Goal: Information Seeking & Learning: Learn about a topic

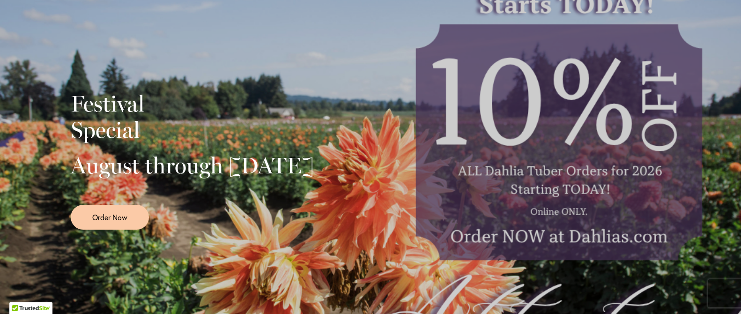
scroll to position [281, 0]
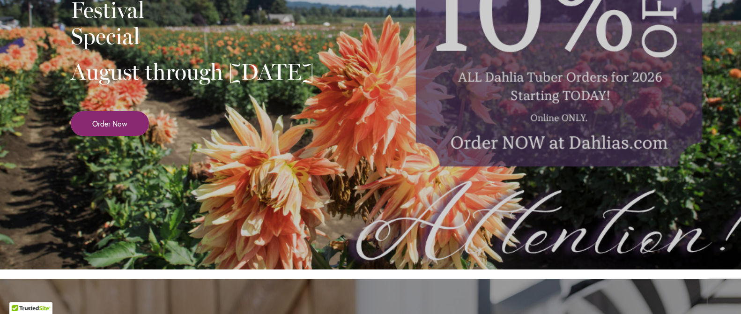
click at [122, 129] on span "Order Now" at bounding box center [109, 123] width 35 height 11
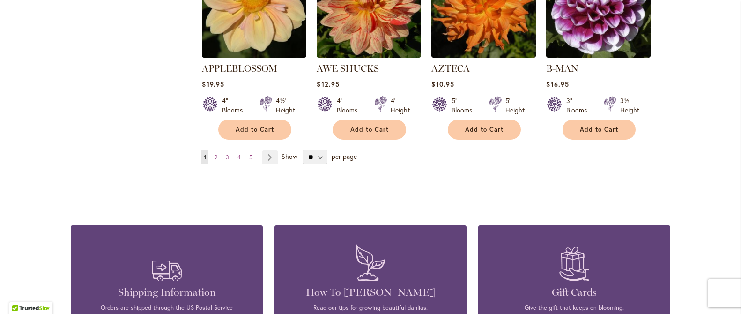
scroll to position [817, 0]
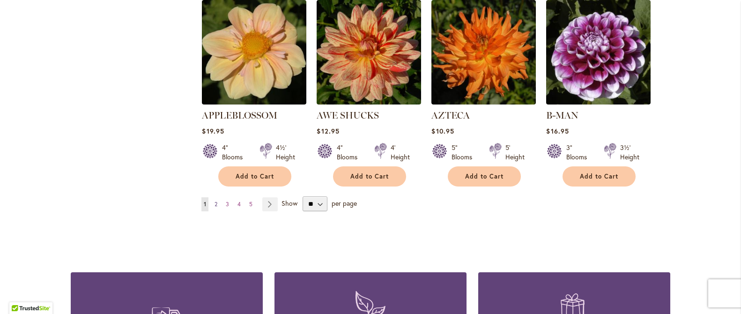
click at [212, 197] on link "Page 2" at bounding box center [215, 204] width 7 height 14
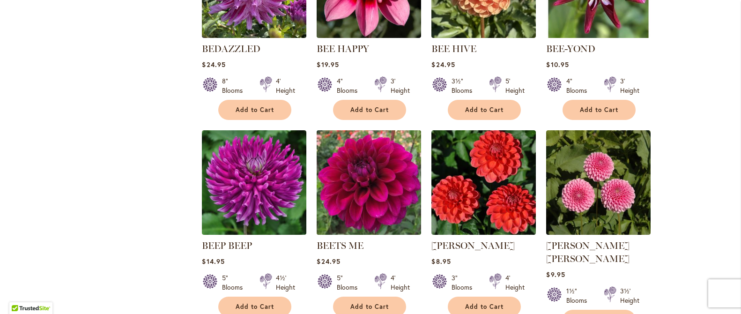
scroll to position [814, 0]
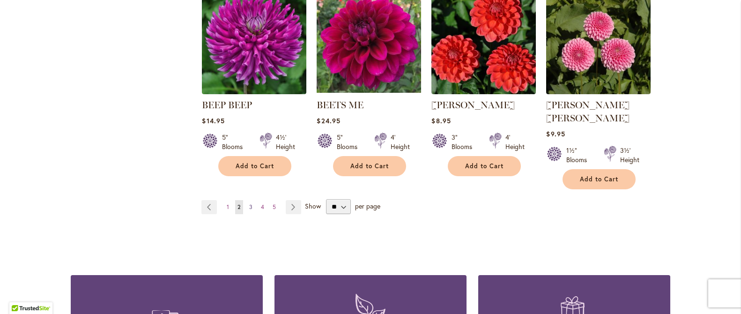
click at [249, 203] on span "3" at bounding box center [250, 206] width 3 height 7
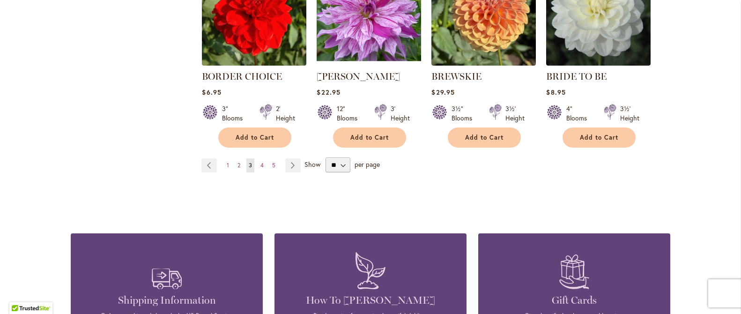
scroll to position [937, 0]
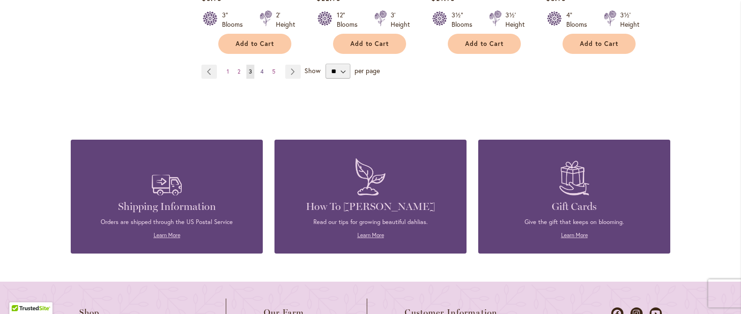
click at [260, 74] on span "4" at bounding box center [261, 71] width 3 height 7
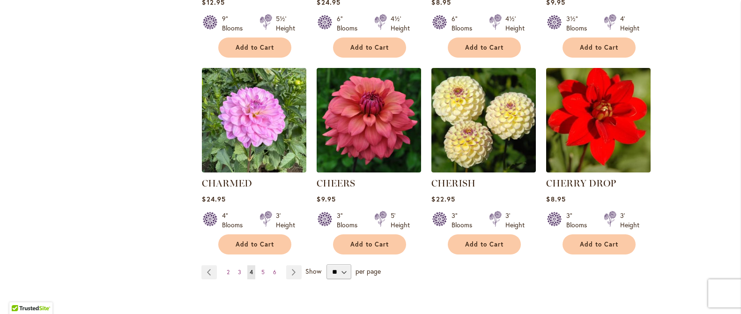
scroll to position [843, 0]
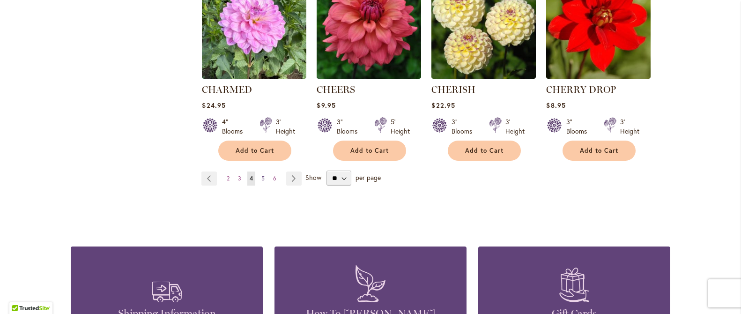
click at [261, 179] on span "5" at bounding box center [262, 178] width 3 height 7
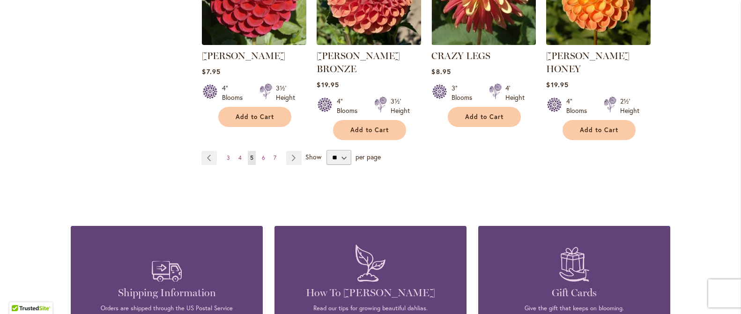
scroll to position [937, 0]
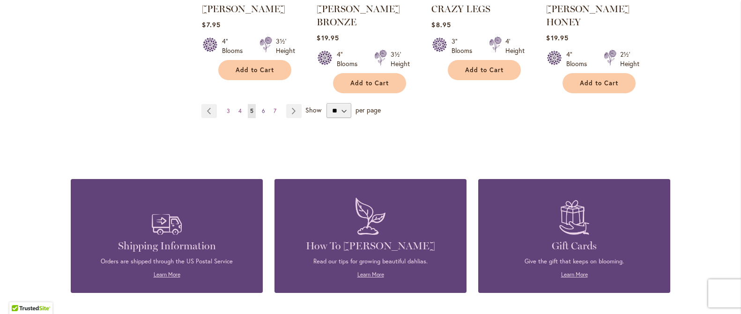
click at [262, 104] on link "Page 6" at bounding box center [263, 111] width 8 height 14
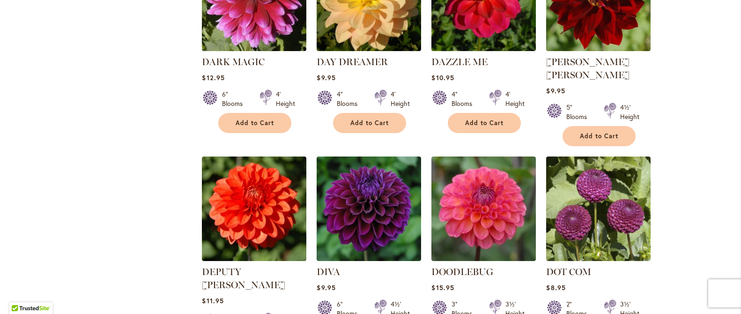
scroll to position [768, 0]
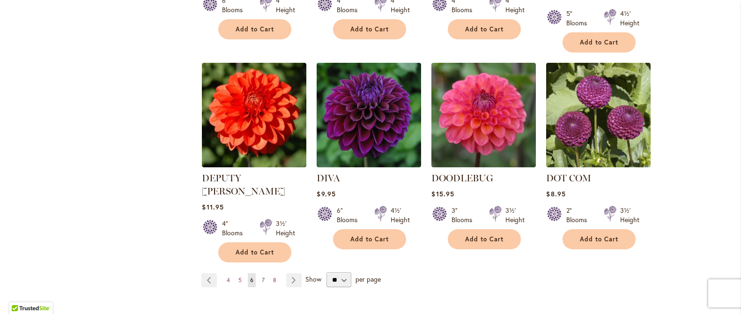
click at [262, 276] on span "7" at bounding box center [263, 279] width 3 height 7
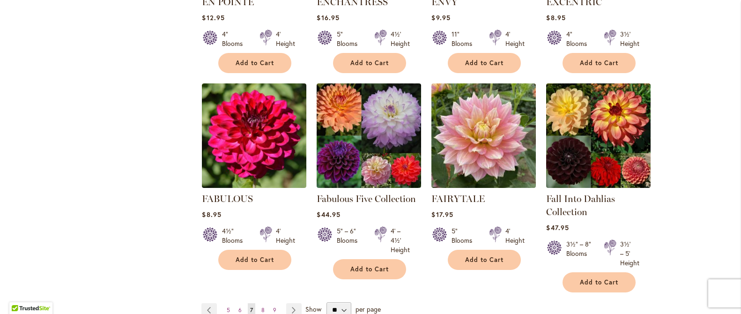
scroll to position [768, 0]
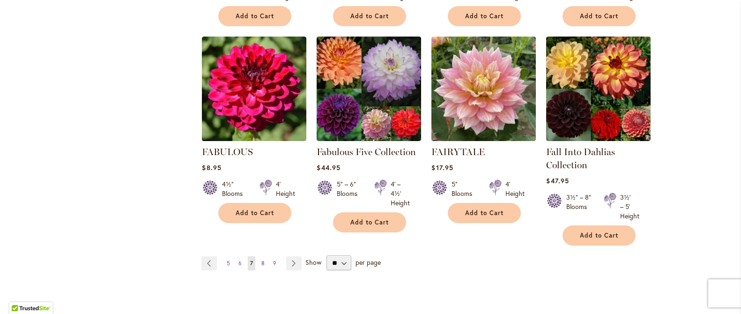
click at [261, 264] on span "8" at bounding box center [262, 262] width 3 height 7
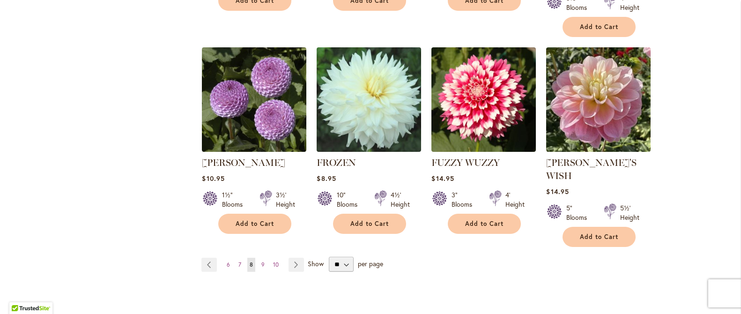
scroll to position [890, 0]
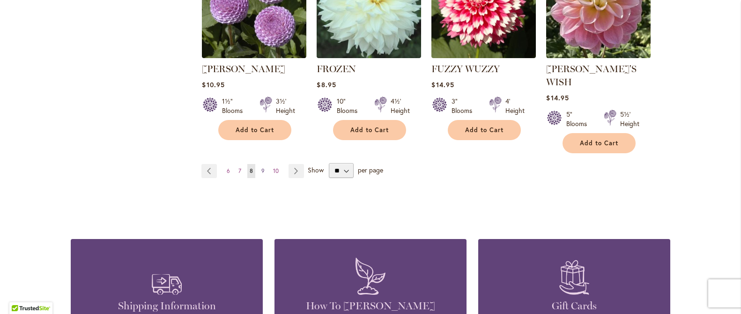
click at [261, 167] on span "9" at bounding box center [262, 170] width 3 height 7
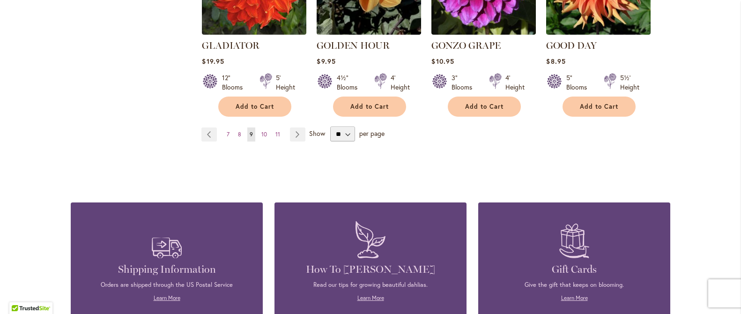
scroll to position [853, 0]
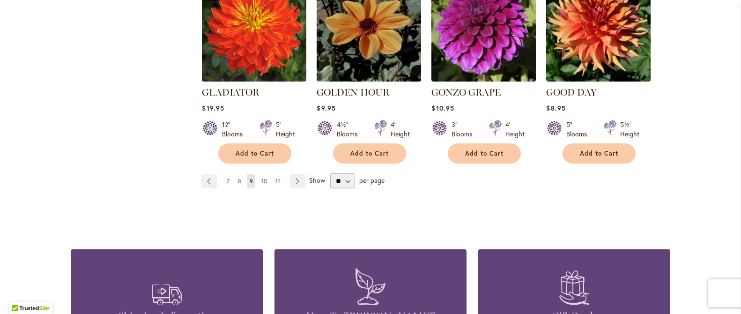
click at [262, 177] on span "10" at bounding box center [264, 180] width 6 height 7
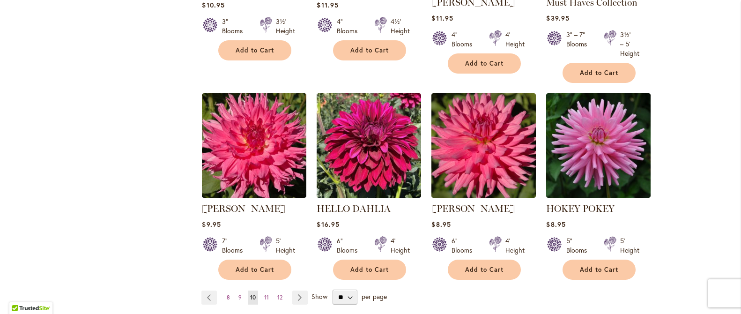
scroll to position [793, 0]
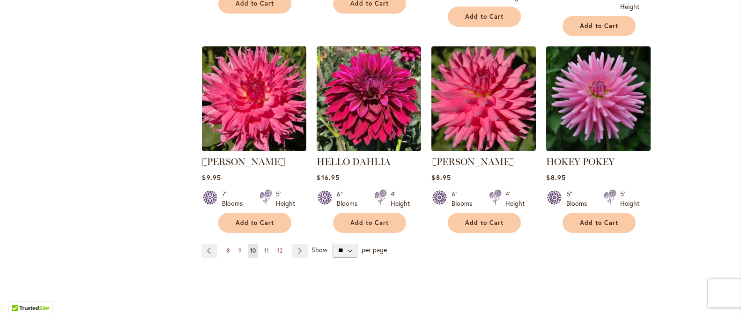
click at [264, 250] on span "11" at bounding box center [266, 250] width 5 height 7
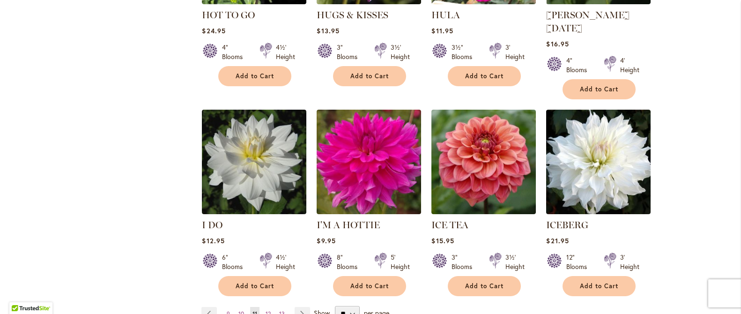
scroll to position [768, 0]
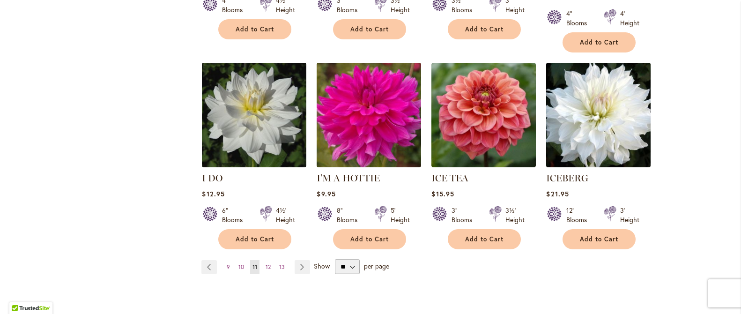
click at [593, 92] on img at bounding box center [599, 115] width 110 height 110
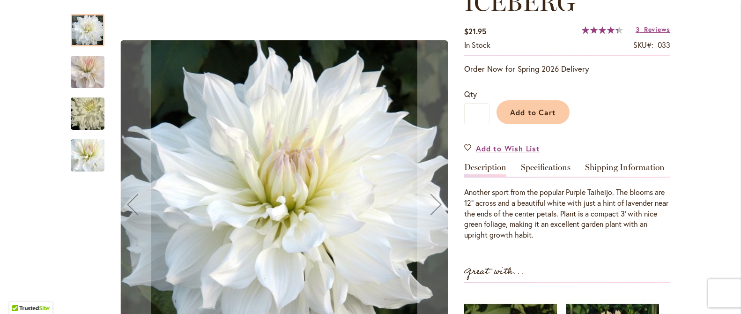
scroll to position [243, 0]
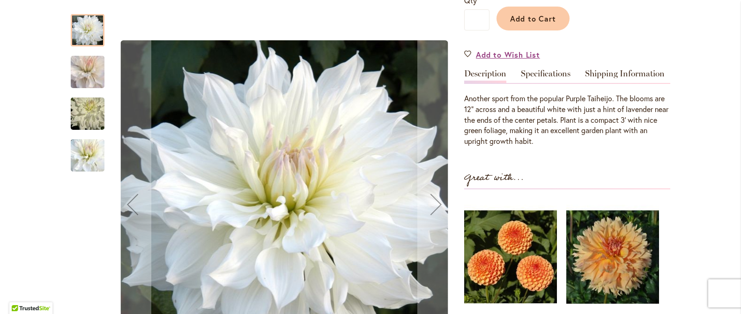
click at [86, 68] on img "ICEBERG" at bounding box center [87, 71] width 67 height 59
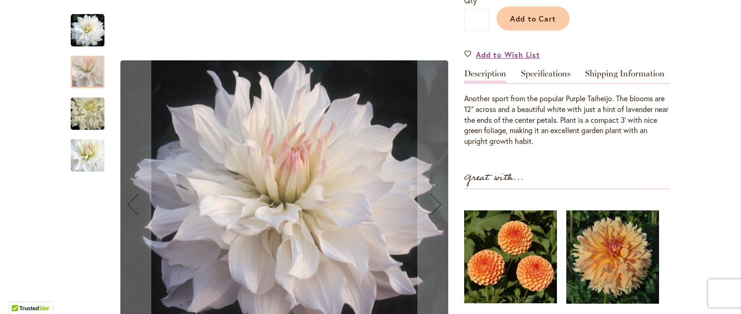
click at [86, 114] on img "ICEBERG" at bounding box center [87, 113] width 67 height 45
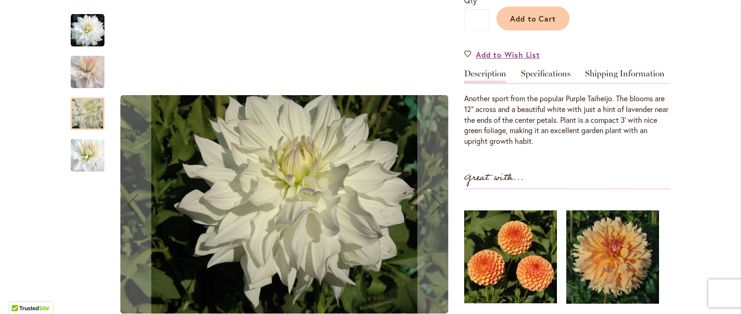
click at [83, 158] on img "ICEBERG" at bounding box center [87, 155] width 67 height 59
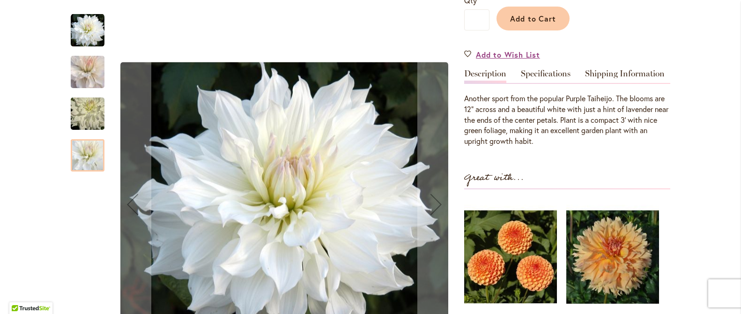
click at [90, 108] on img "ICEBERG" at bounding box center [87, 113] width 67 height 45
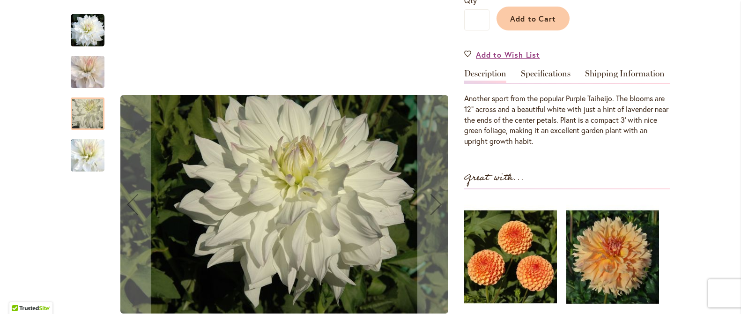
click at [85, 73] on img "ICEBERG" at bounding box center [87, 71] width 67 height 59
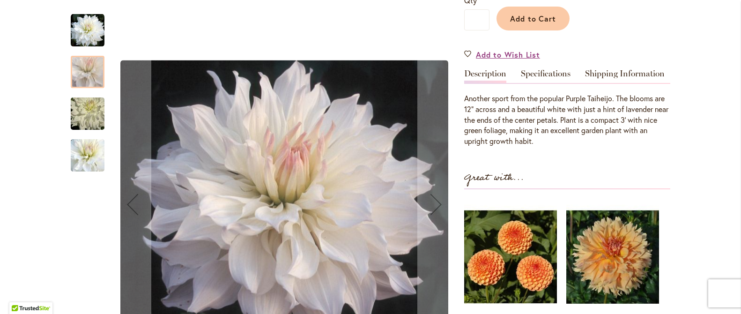
click at [87, 27] on img "ICEBERG" at bounding box center [88, 31] width 34 height 34
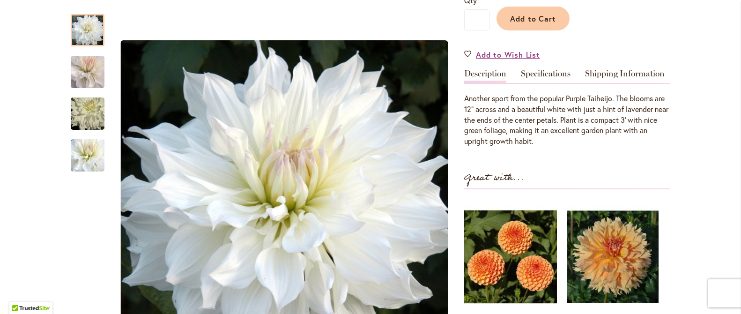
scroll to position [336, 0]
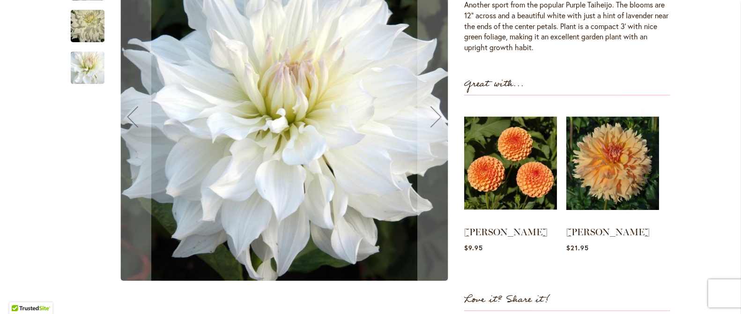
click at [79, 63] on img "ICEBERG" at bounding box center [87, 67] width 67 height 59
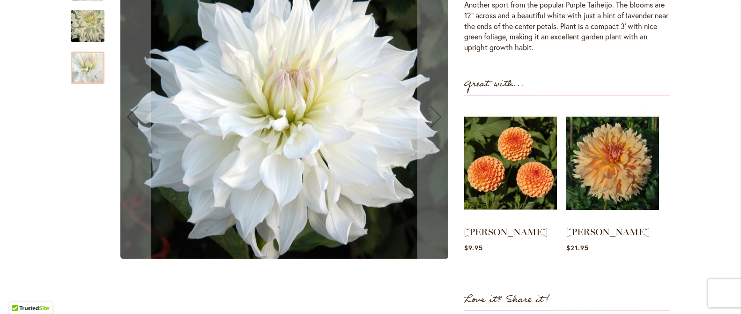
click at [88, 23] on img "ICEBERG" at bounding box center [87, 25] width 67 height 45
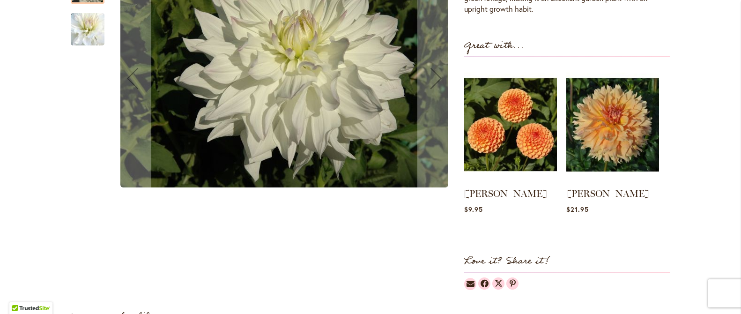
scroll to position [94, 0]
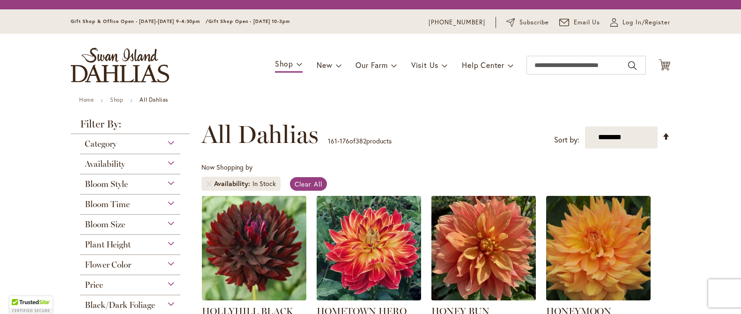
scroll to position [187, 0]
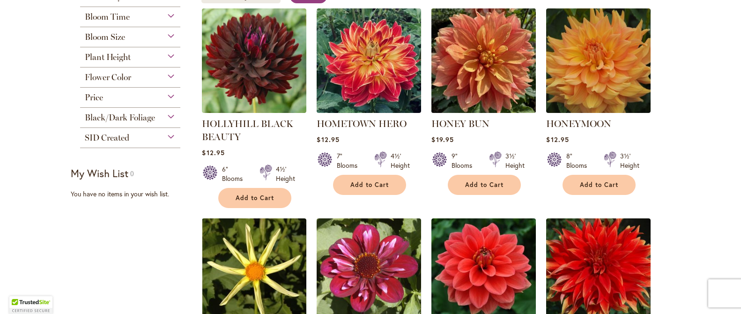
click at [498, 52] on img at bounding box center [484, 61] width 110 height 110
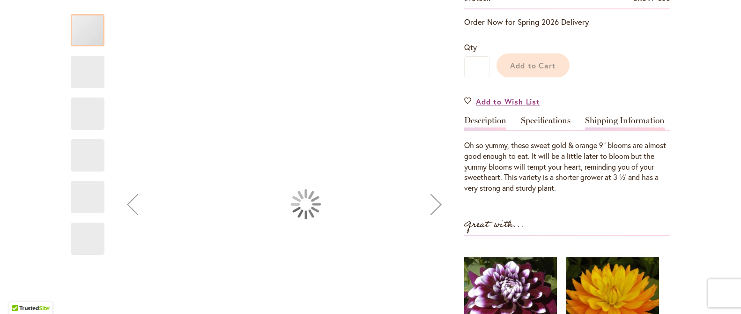
scroll to position [214, 0]
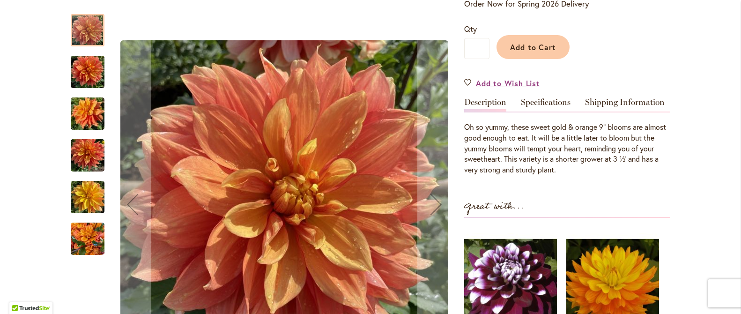
click at [76, 69] on img "Honey Bun" at bounding box center [88, 72] width 34 height 45
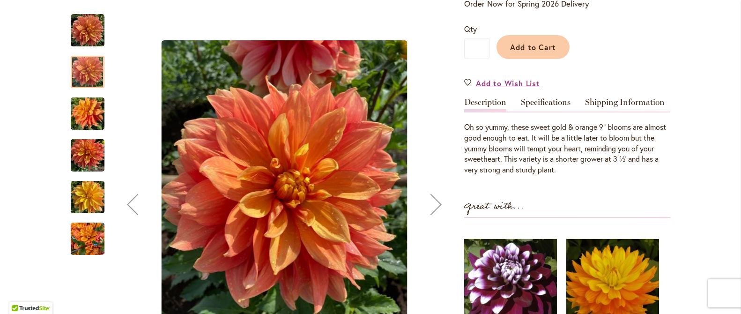
click at [86, 118] on img "Honey Bun" at bounding box center [88, 113] width 34 height 45
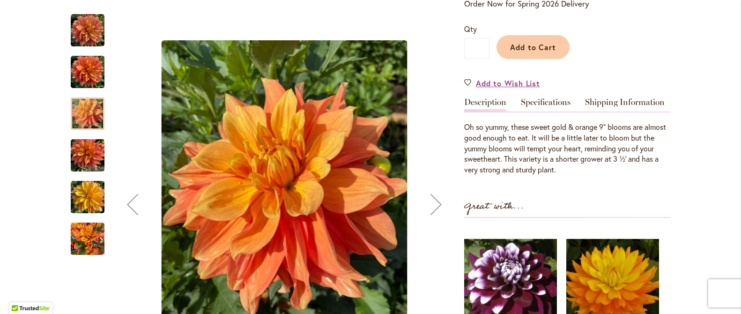
click at [76, 157] on img "Honey Bun" at bounding box center [88, 155] width 34 height 45
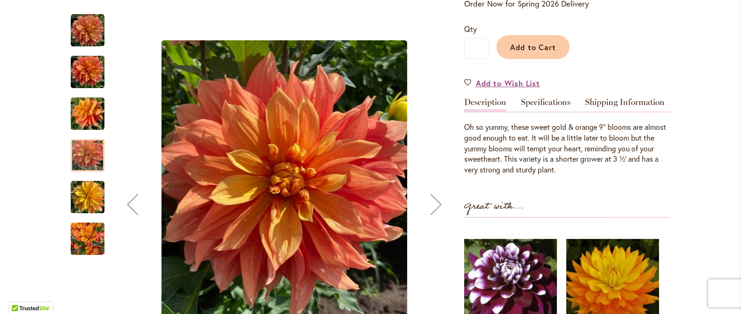
click at [85, 202] on img "Honey Bun" at bounding box center [88, 197] width 34 height 45
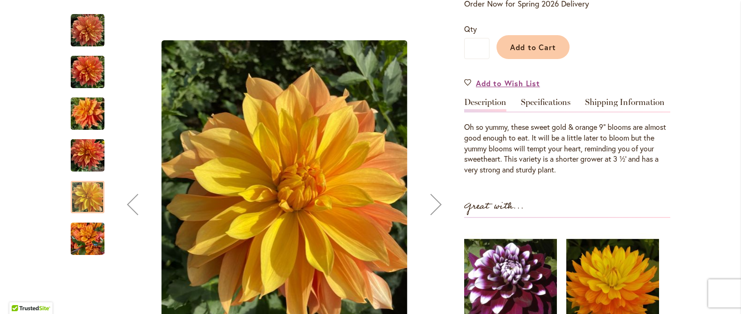
click at [85, 235] on img "Honey Bun" at bounding box center [88, 238] width 34 height 45
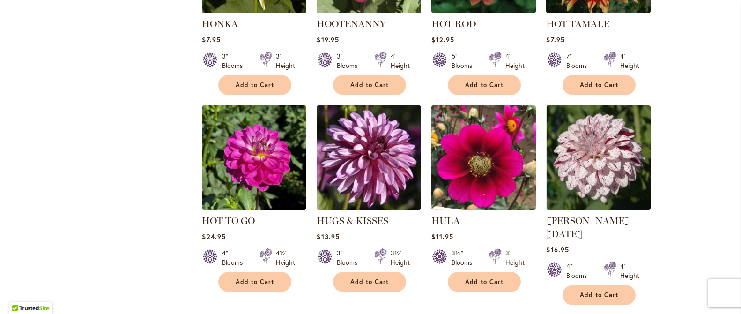
scroll to position [749, 0]
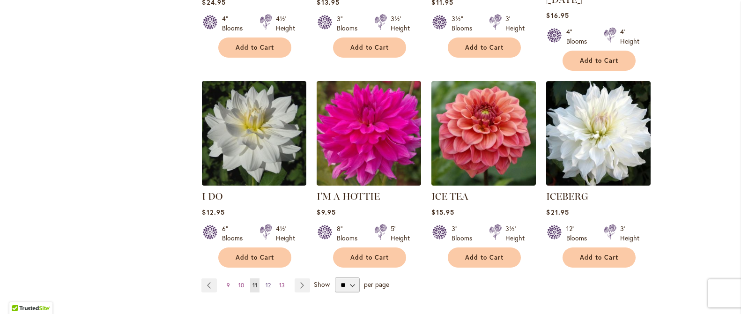
click at [266, 281] on span "12" at bounding box center [268, 284] width 5 height 7
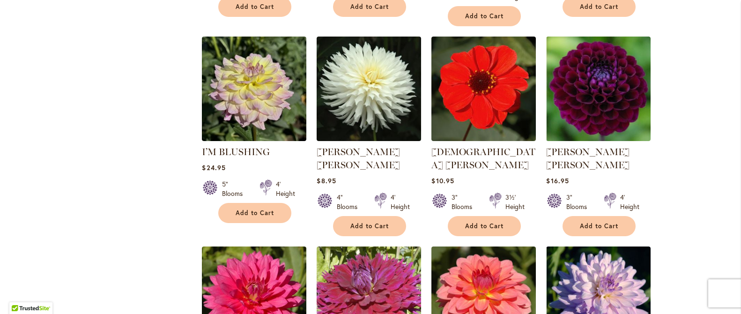
scroll to position [674, 0]
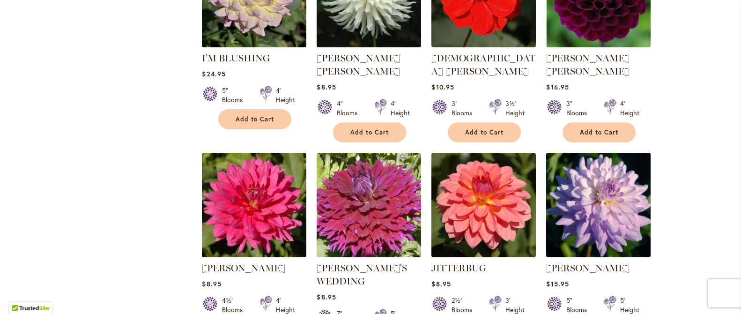
click at [593, 198] on img at bounding box center [599, 205] width 110 height 110
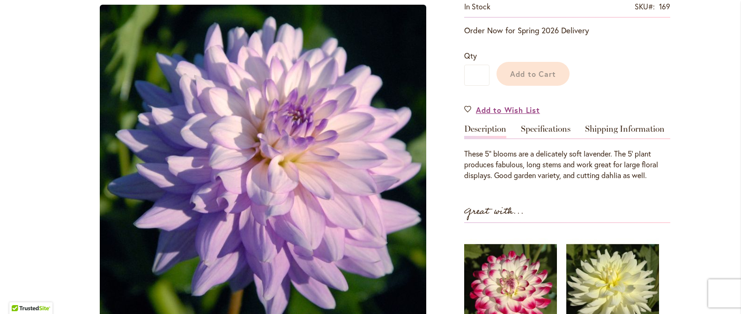
scroll to position [196, 0]
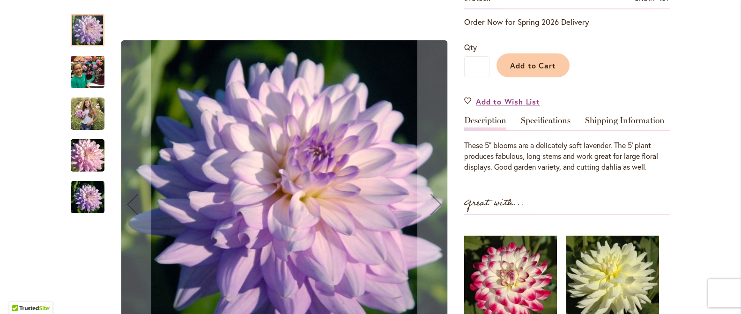
click at [82, 74] on img "JORDAN NICOLE" at bounding box center [88, 72] width 34 height 45
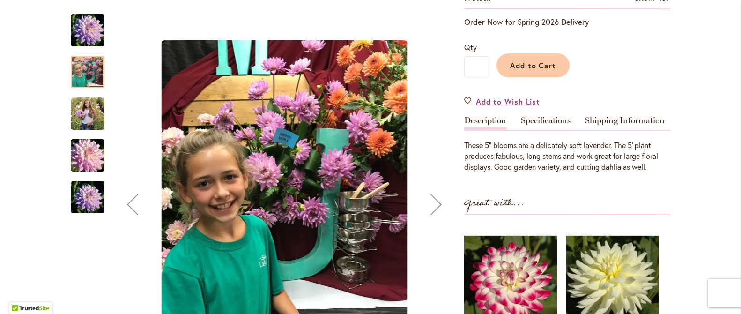
click at [74, 110] on img "JORDAN NICOLE" at bounding box center [88, 113] width 34 height 42
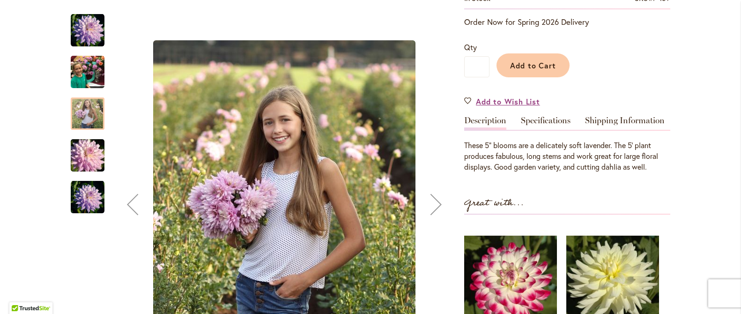
click at [77, 153] on img "JORDAN NICOLE" at bounding box center [87, 155] width 67 height 45
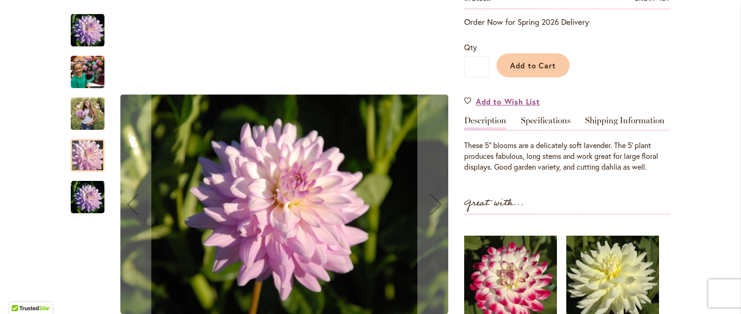
click at [83, 194] on img "JORDAN NICOLE" at bounding box center [88, 197] width 34 height 34
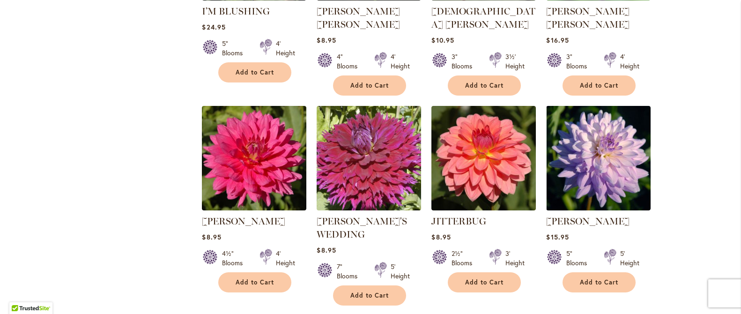
scroll to position [814, 0]
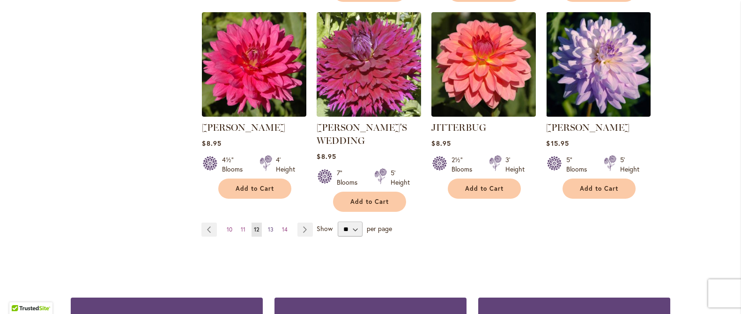
click at [268, 226] on span "13" at bounding box center [271, 229] width 6 height 7
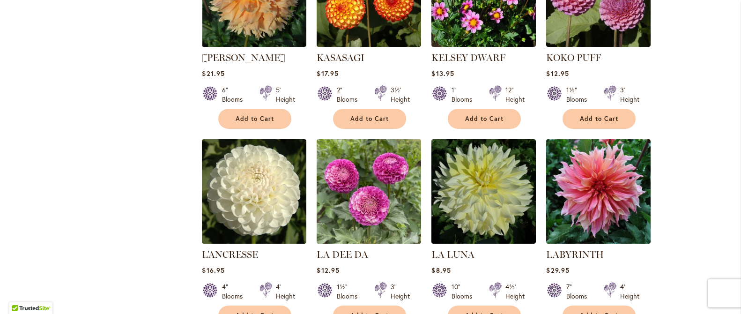
scroll to position [515, 0]
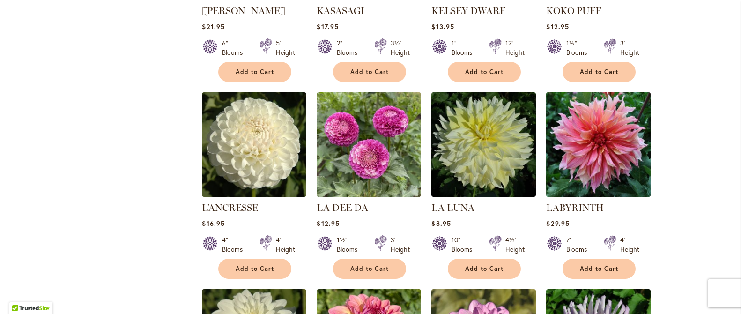
click at [581, 155] on img at bounding box center [599, 144] width 110 height 110
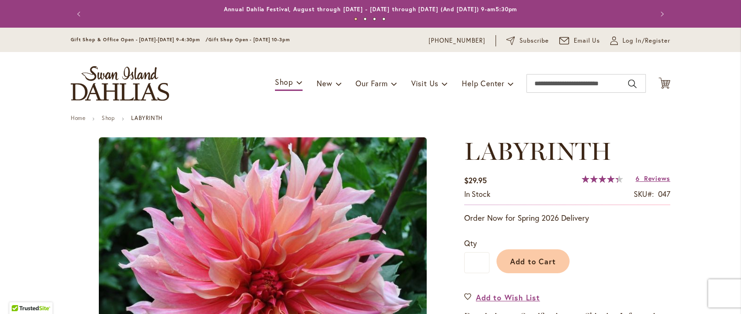
scroll to position [94, 0]
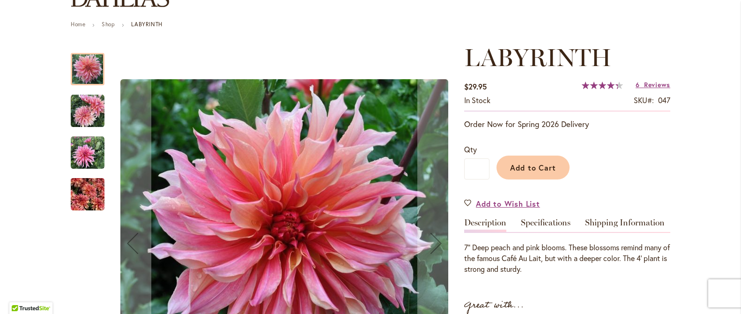
click at [77, 112] on img "Labyrinth" at bounding box center [88, 111] width 34 height 34
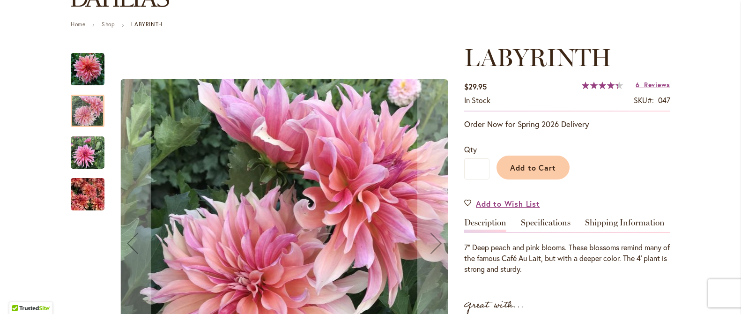
click at [85, 156] on img "Labyrinth" at bounding box center [88, 153] width 34 height 34
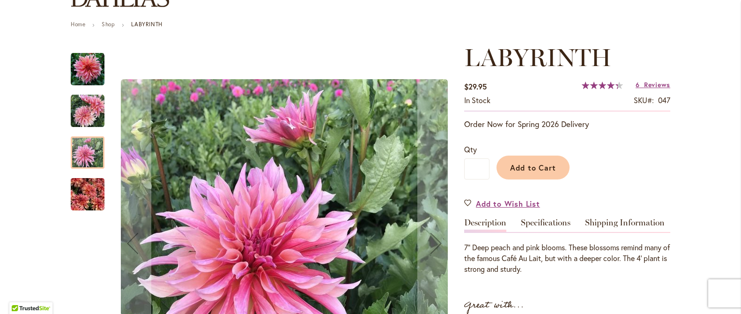
click at [86, 199] on img "Labyrinth" at bounding box center [88, 194] width 34 height 45
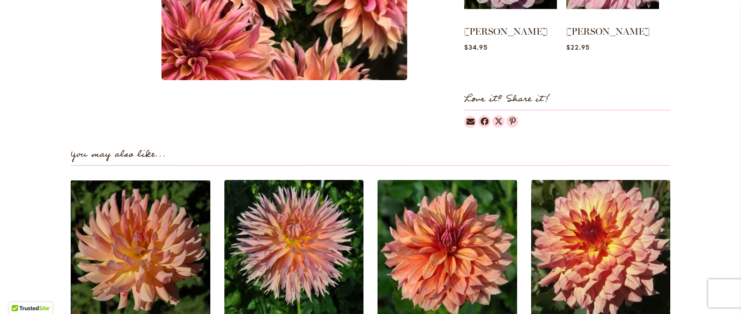
scroll to position [187, 0]
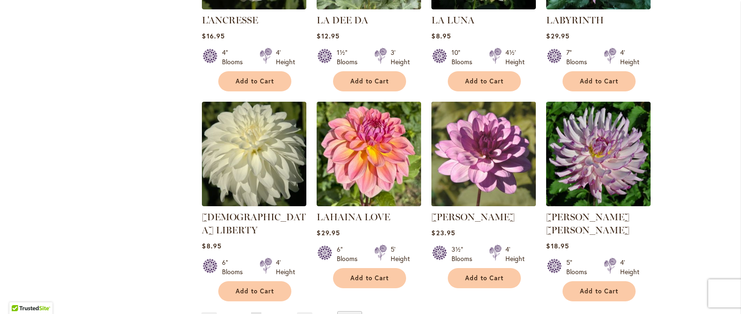
scroll to position [796, 0]
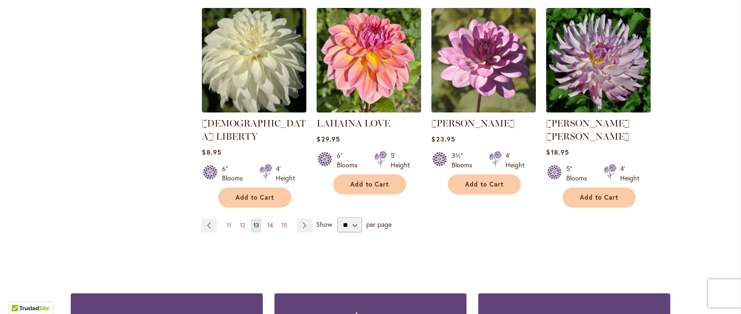
click at [268, 222] on span "14" at bounding box center [270, 225] width 6 height 7
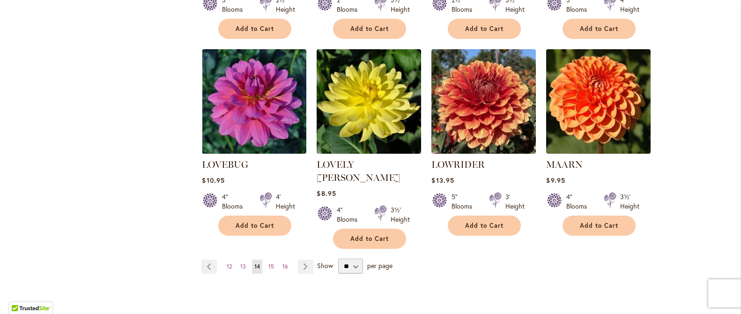
scroll to position [862, 0]
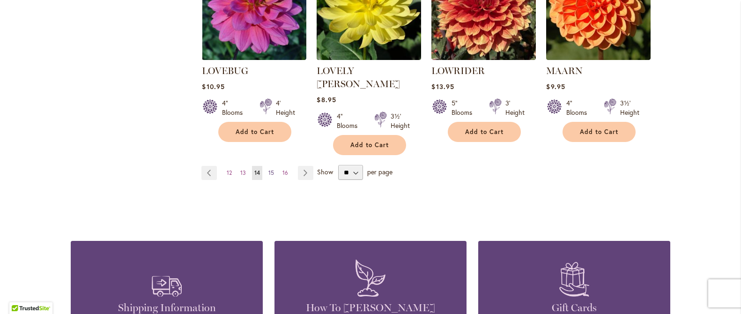
click at [271, 166] on link "Page 15" at bounding box center [271, 173] width 10 height 14
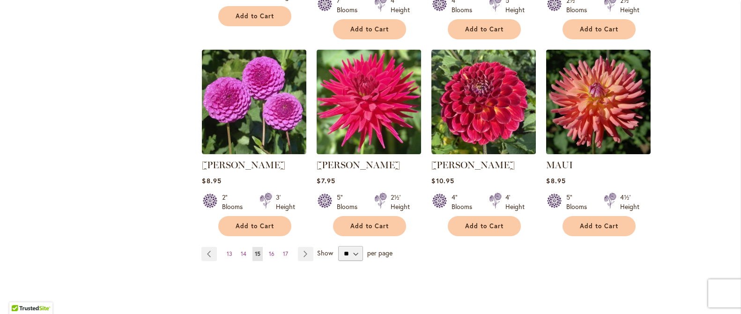
scroll to position [861, 0]
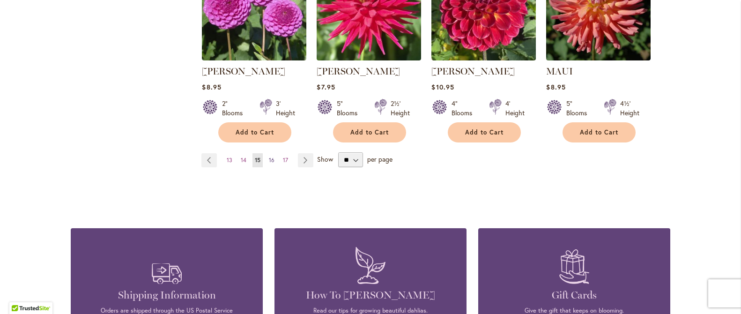
click at [270, 160] on span "16" at bounding box center [272, 159] width 6 height 7
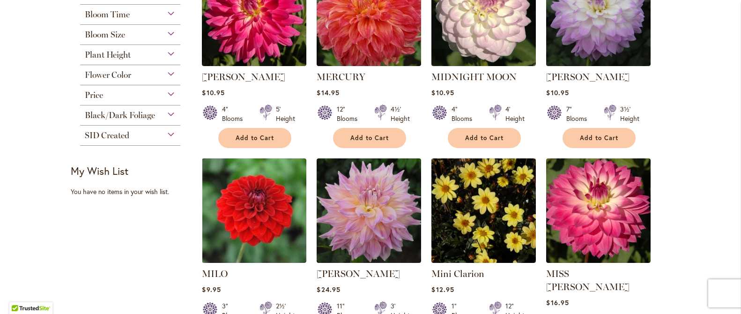
scroll to position [346, 0]
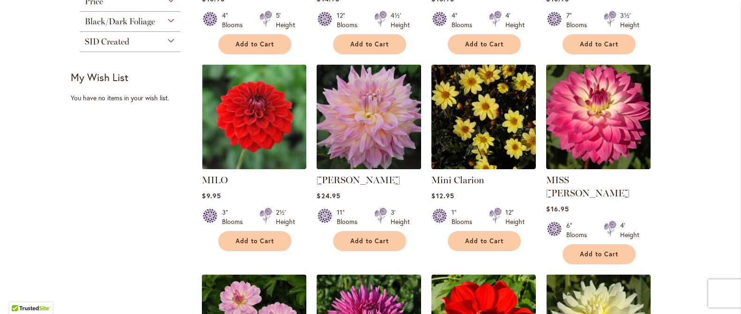
click at [370, 131] on img at bounding box center [369, 117] width 110 height 110
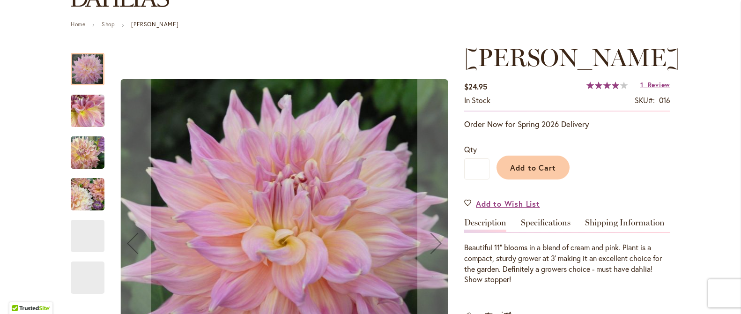
scroll to position [140, 0]
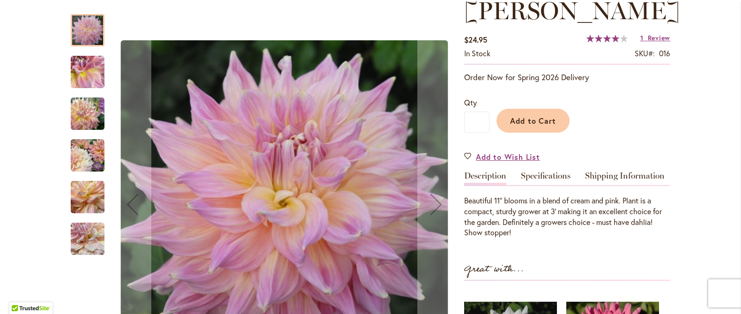
click at [81, 71] on img "Mingus Philip Sr" at bounding box center [88, 72] width 34 height 34
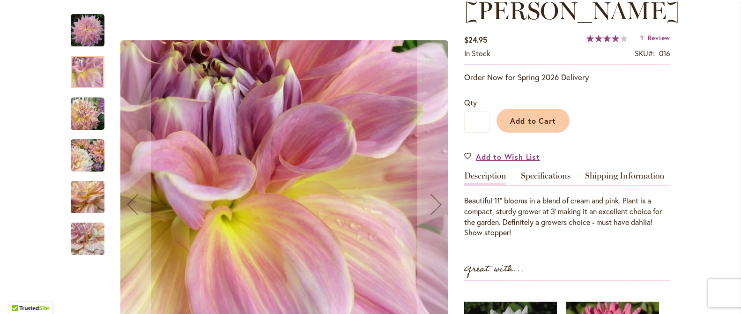
click at [81, 115] on img "Mingus Philip Sr" at bounding box center [88, 114] width 34 height 34
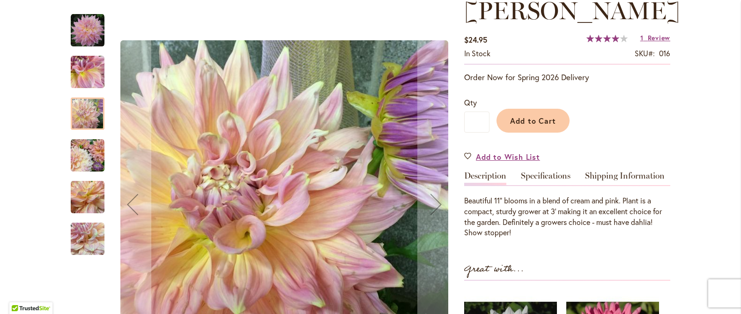
click at [80, 156] on img "Mingus Philip Sr" at bounding box center [88, 156] width 34 height 34
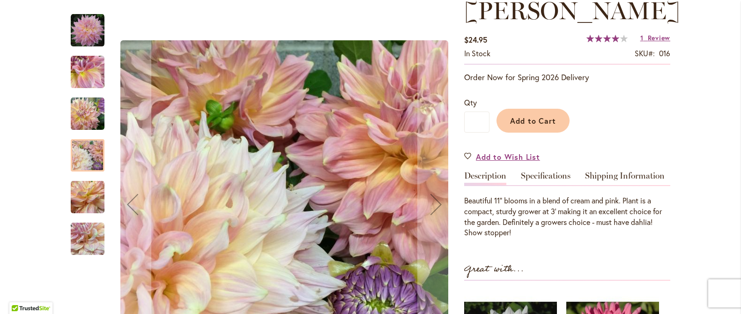
click at [79, 200] on img "Mingus Philip Sr" at bounding box center [88, 197] width 34 height 34
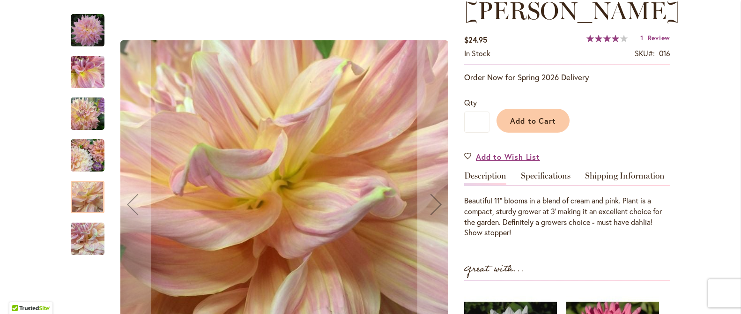
click at [81, 240] on img "Mingus Philip Sr" at bounding box center [88, 239] width 34 height 34
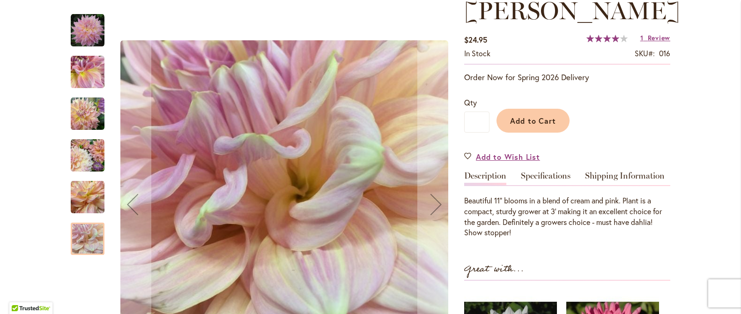
click at [89, 204] on img "Mingus Philip Sr" at bounding box center [88, 197] width 34 height 34
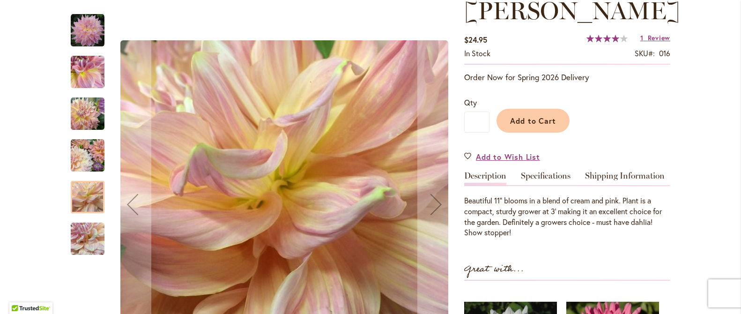
click at [82, 155] on img "Mingus Philip Sr" at bounding box center [88, 156] width 34 height 34
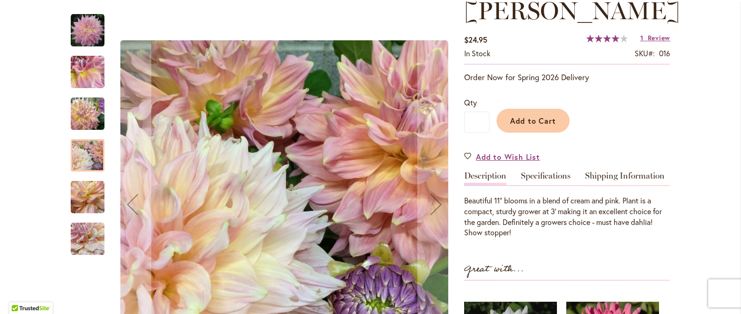
click at [77, 116] on img "Mingus Philip Sr" at bounding box center [88, 114] width 34 height 34
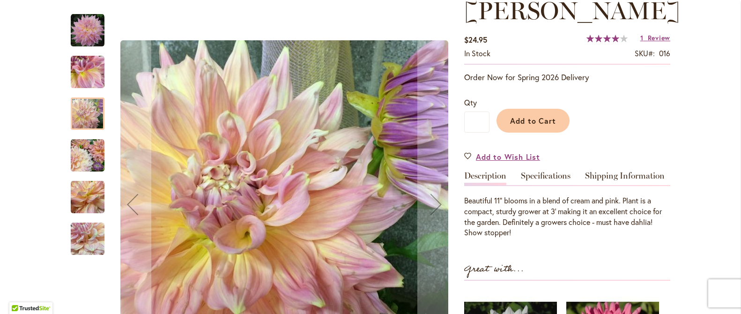
click at [81, 67] on img "Mingus Philip Sr" at bounding box center [88, 72] width 34 height 34
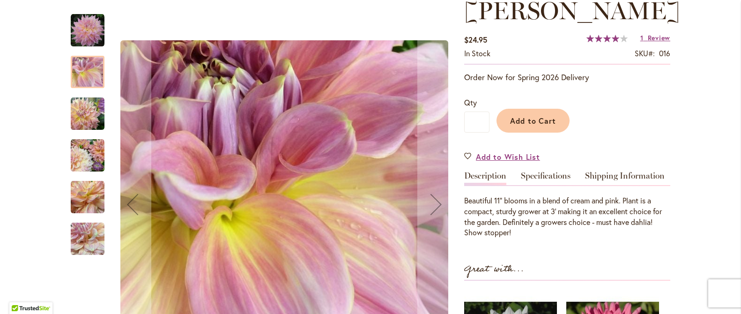
click at [85, 27] on img "Mingus Philip Sr" at bounding box center [88, 31] width 34 height 34
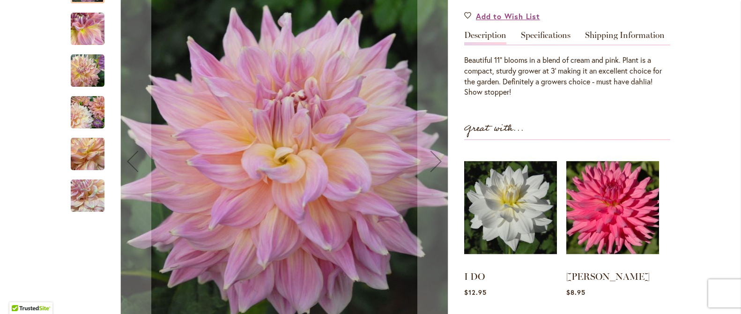
scroll to position [187, 0]
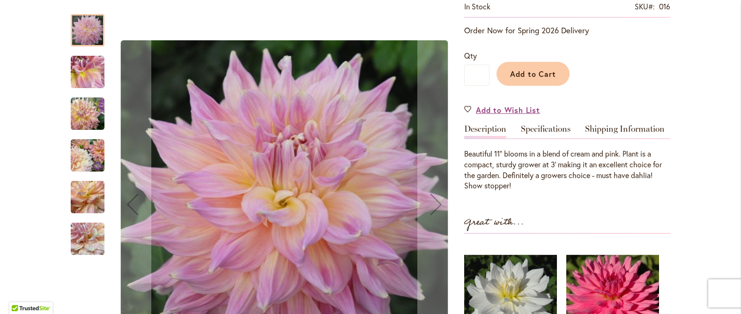
click at [83, 117] on img "Mingus Philip Sr" at bounding box center [88, 114] width 34 height 34
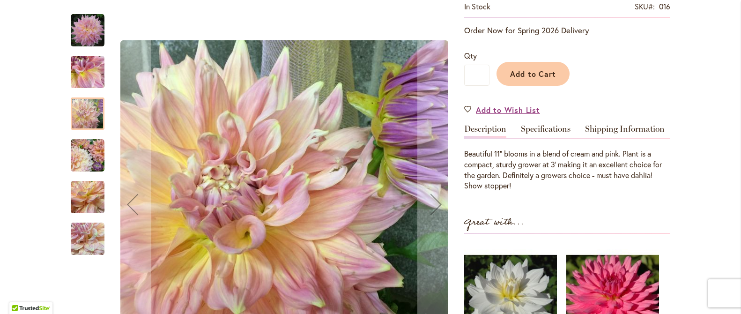
click at [77, 155] on img "Mingus Philip Sr" at bounding box center [88, 156] width 34 height 34
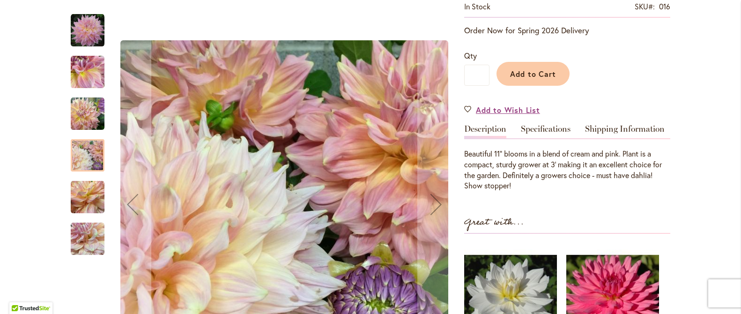
click at [75, 200] on img "Mingus Philip Sr" at bounding box center [88, 197] width 34 height 34
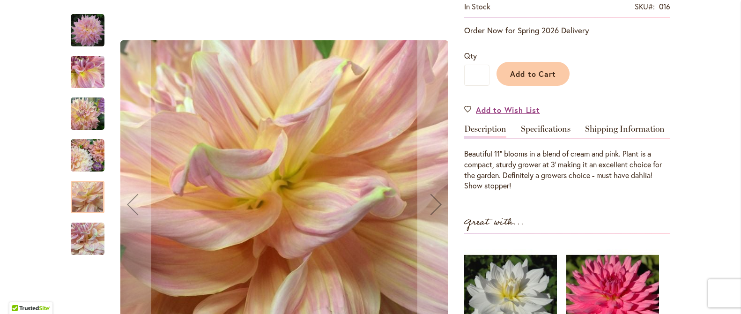
click at [78, 231] on img "Mingus Philip Sr" at bounding box center [88, 239] width 34 height 34
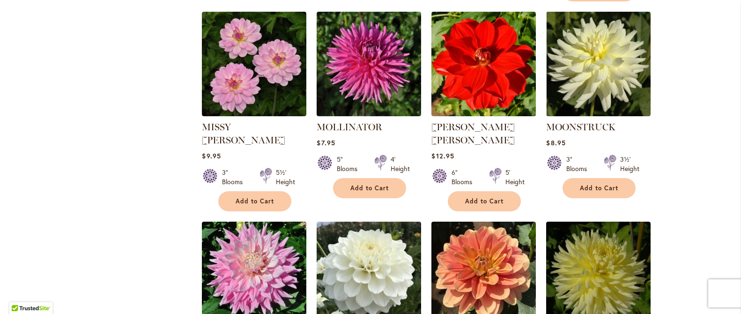
scroll to position [702, 0]
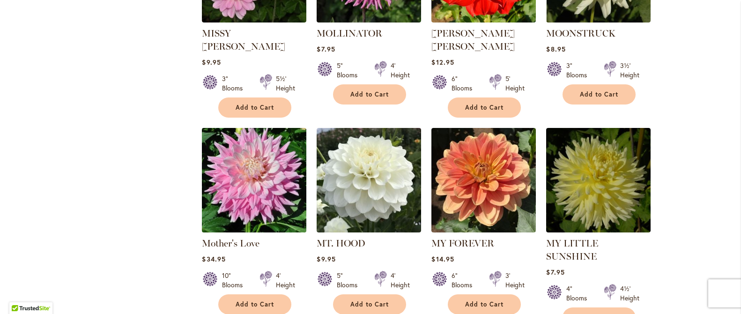
click at [249, 167] on img at bounding box center [254, 180] width 110 height 110
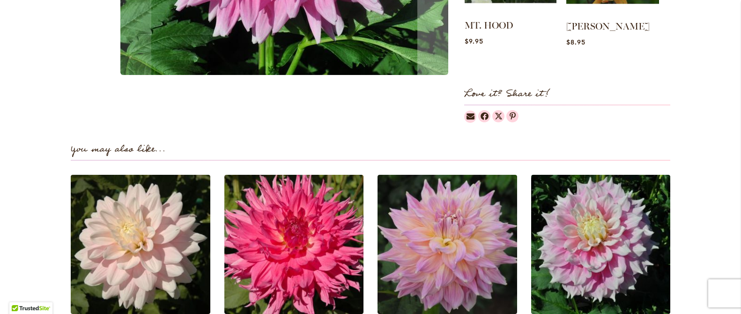
scroll to position [589, 0]
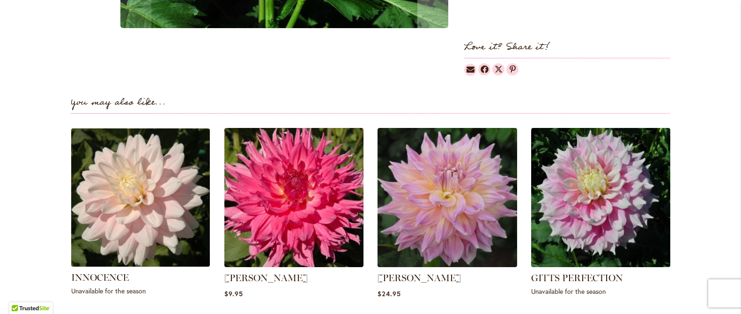
click at [161, 225] on img at bounding box center [140, 197] width 145 height 145
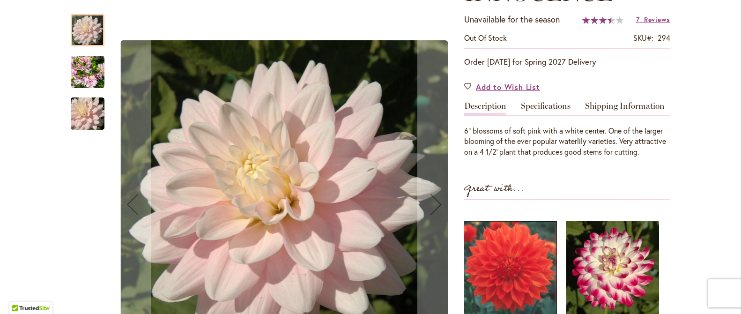
scroll to position [252, 0]
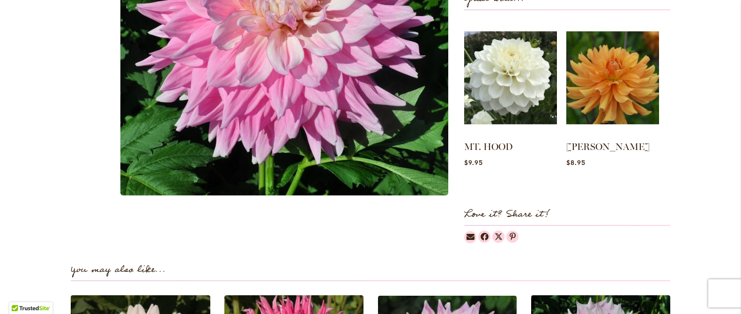
scroll to position [187, 0]
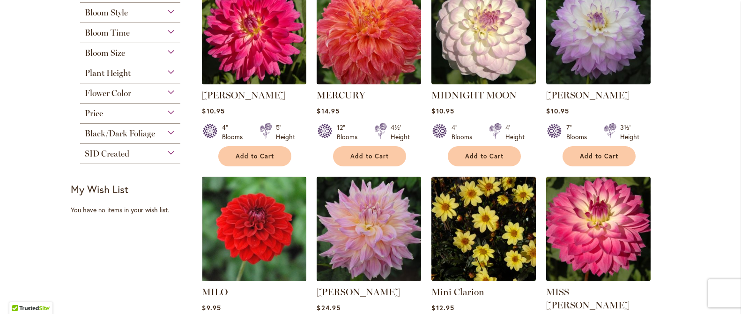
scroll to position [328, 0]
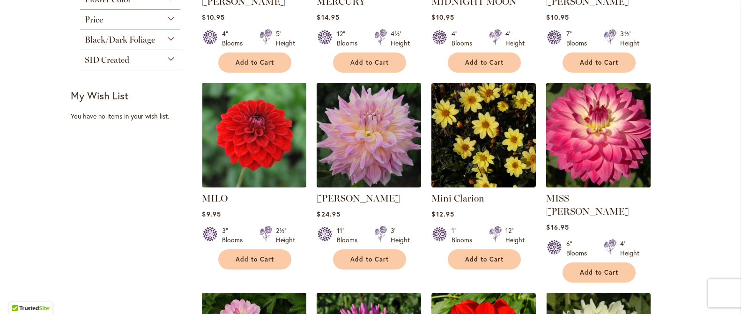
click at [591, 131] on img at bounding box center [599, 135] width 110 height 110
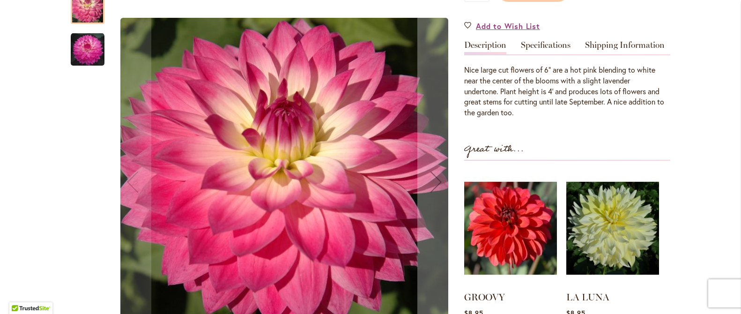
scroll to position [206, 0]
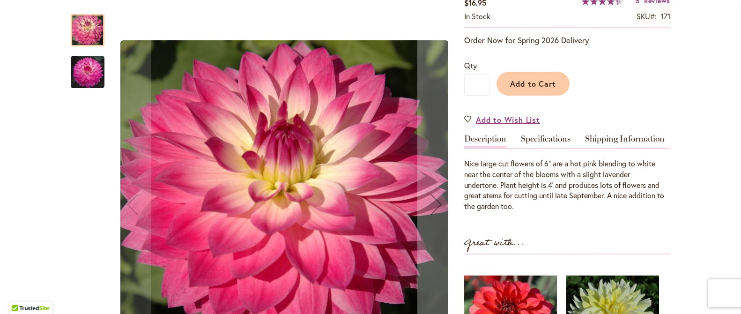
click at [79, 70] on img "MISS DELILAH" at bounding box center [88, 72] width 34 height 34
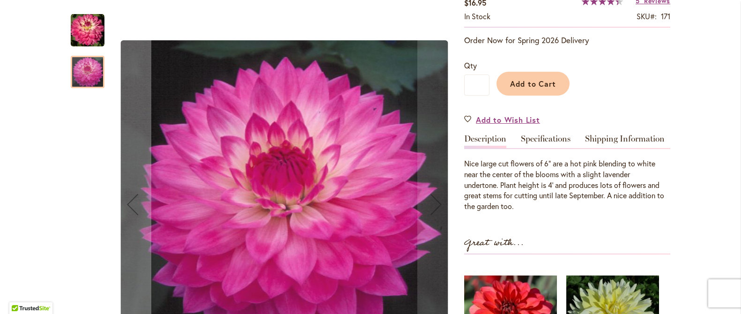
click at [81, 22] on img "MISS DELILAH" at bounding box center [88, 31] width 34 height 34
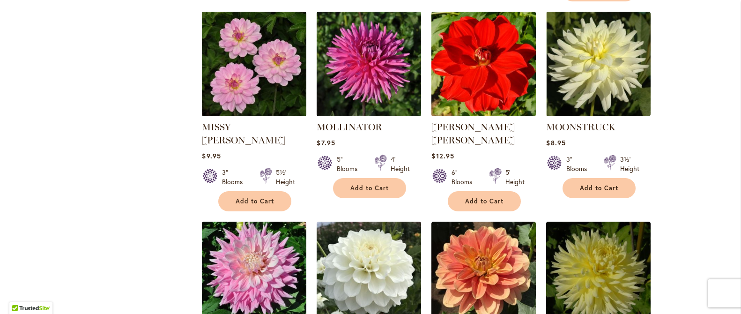
scroll to position [702, 0]
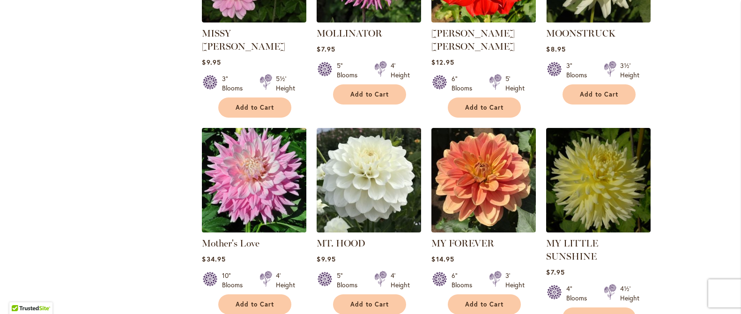
click at [222, 174] on img at bounding box center [254, 180] width 110 height 110
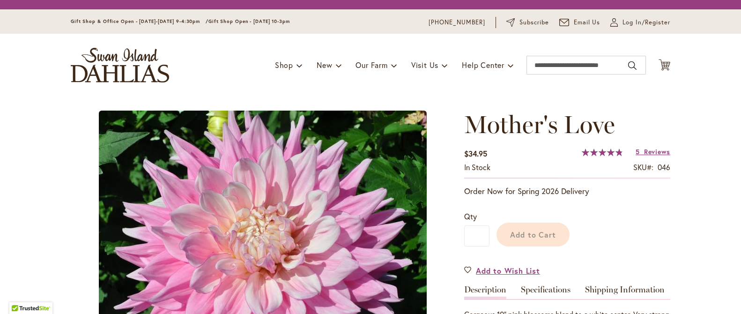
scroll to position [112, 0]
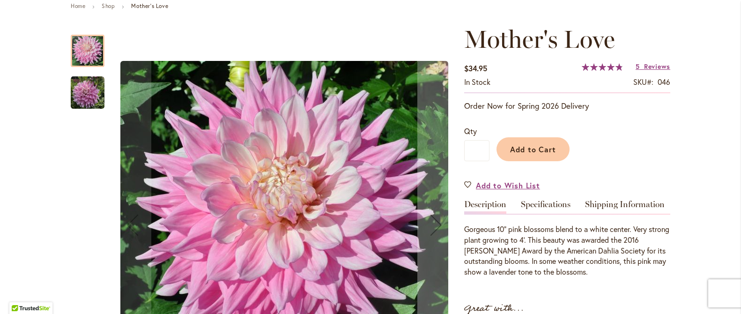
click at [76, 94] on img "Mother's Love" at bounding box center [88, 93] width 34 height 34
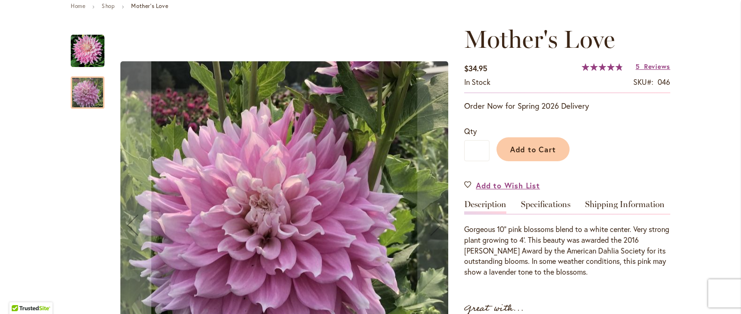
scroll to position [206, 0]
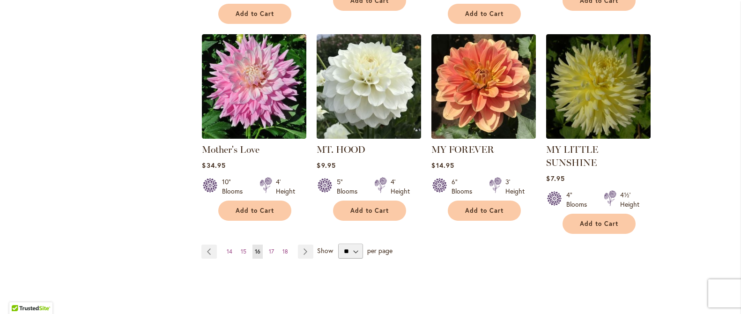
scroll to position [890, 0]
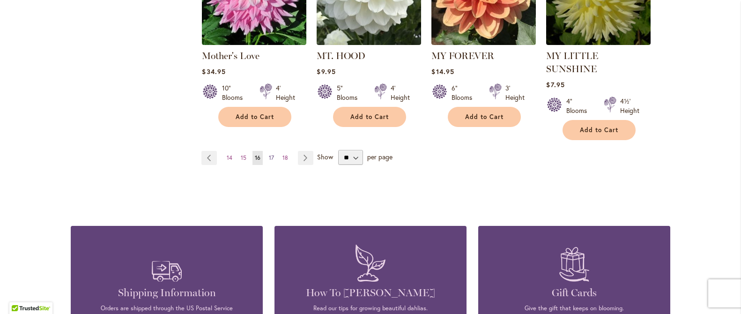
click at [269, 154] on span "17" at bounding box center [271, 157] width 5 height 7
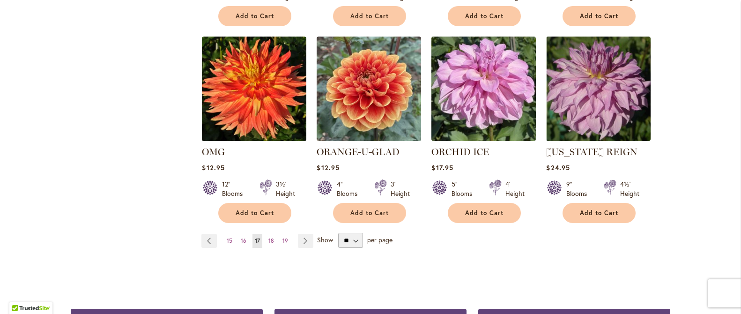
scroll to position [814, 0]
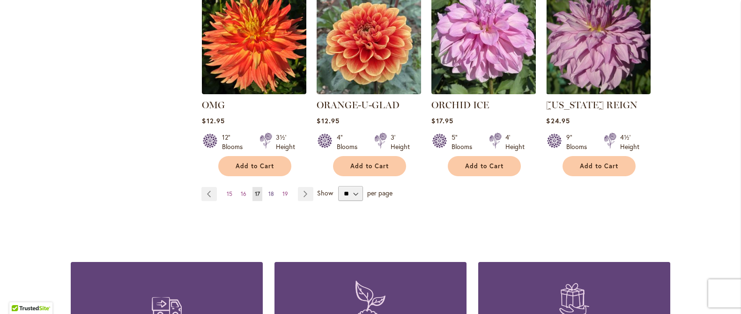
click at [268, 194] on span "18" at bounding box center [271, 193] width 6 height 7
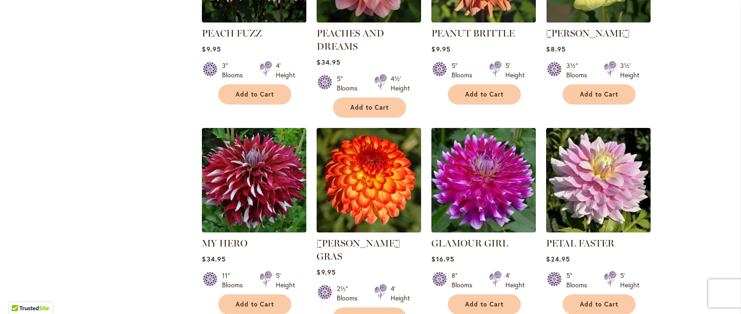
scroll to position [890, 0]
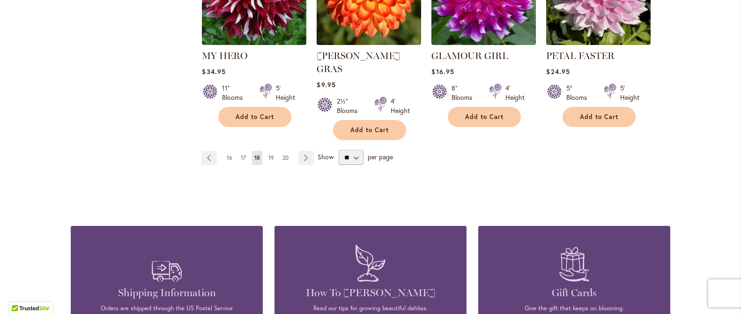
click at [269, 154] on span "19" at bounding box center [271, 157] width 6 height 7
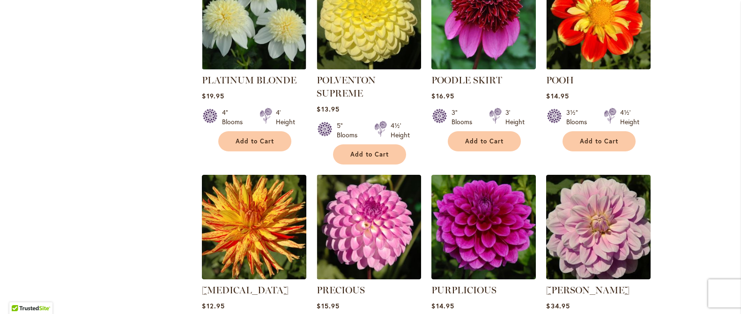
scroll to position [749, 0]
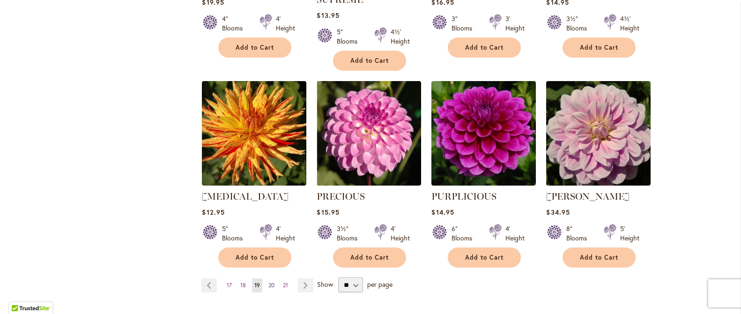
click at [268, 281] on span "20" at bounding box center [271, 284] width 6 height 7
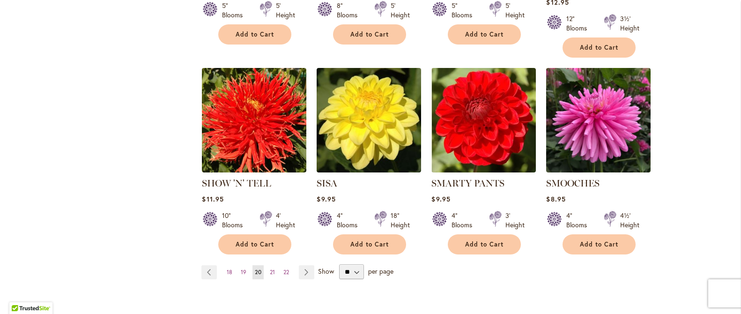
scroll to position [796, 0]
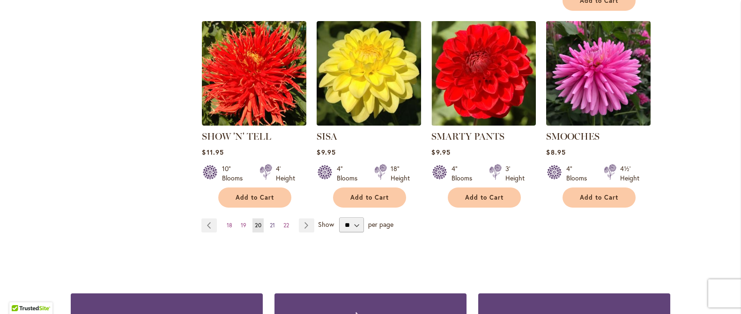
click at [270, 222] on span "21" at bounding box center [272, 225] width 5 height 7
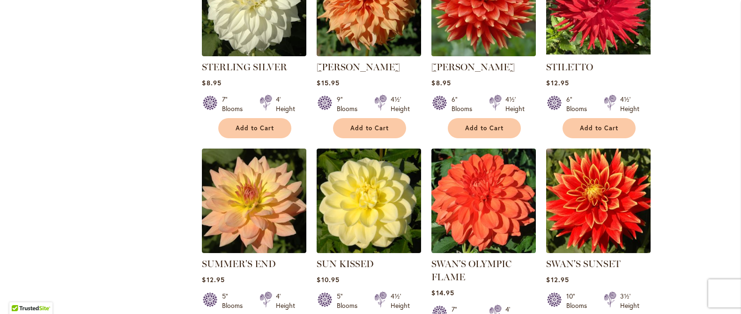
scroll to position [796, 0]
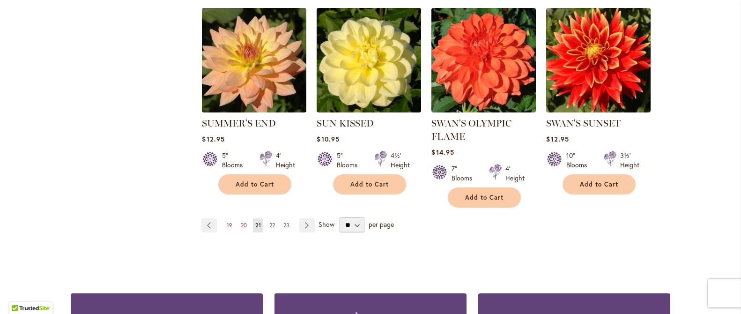
click at [271, 225] on span "22" at bounding box center [272, 225] width 6 height 7
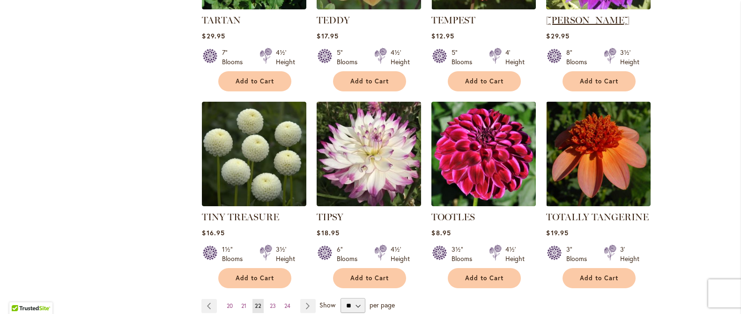
scroll to position [562, 0]
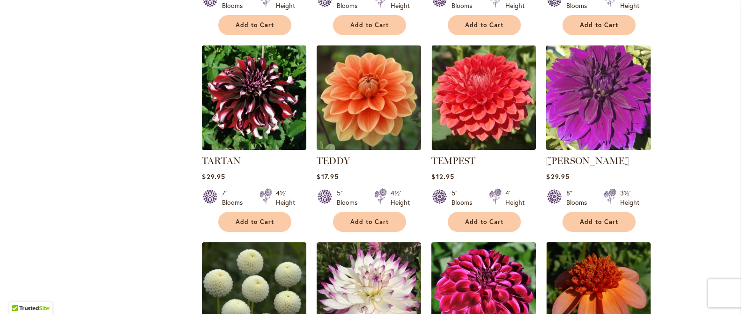
click at [577, 90] on img at bounding box center [599, 98] width 110 height 110
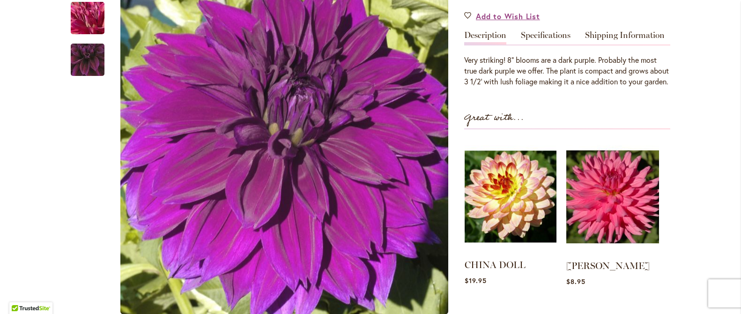
scroll to position [140, 0]
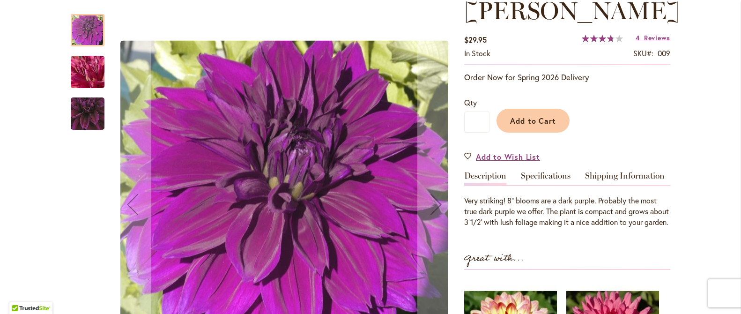
click at [81, 69] on img "Thomas Edison" at bounding box center [87, 72] width 67 height 51
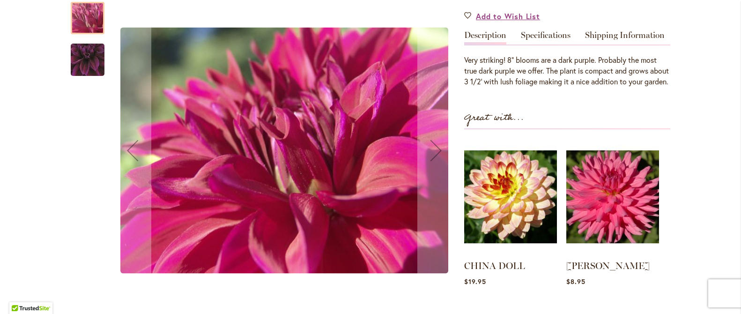
scroll to position [328, 0]
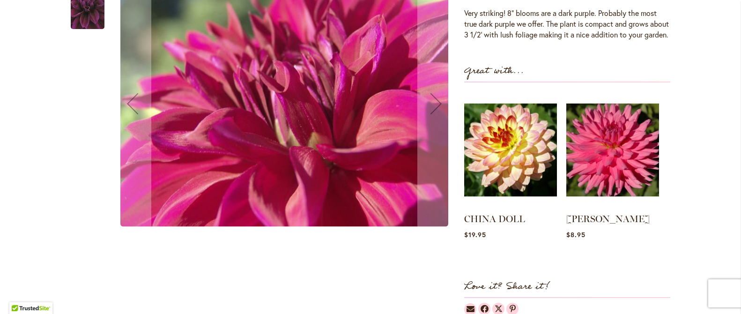
click at [79, 45] on img "Thomas Edison" at bounding box center [87, 13] width 66 height 65
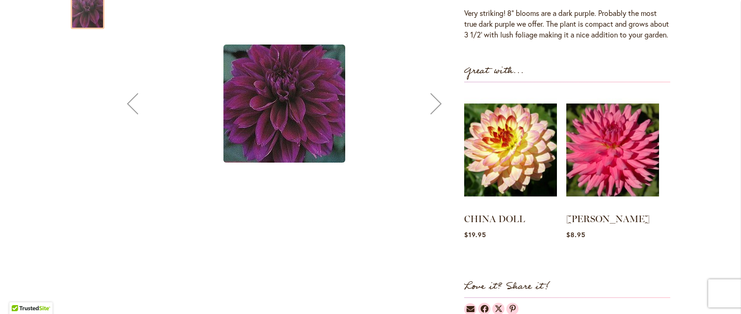
scroll to position [234, 0]
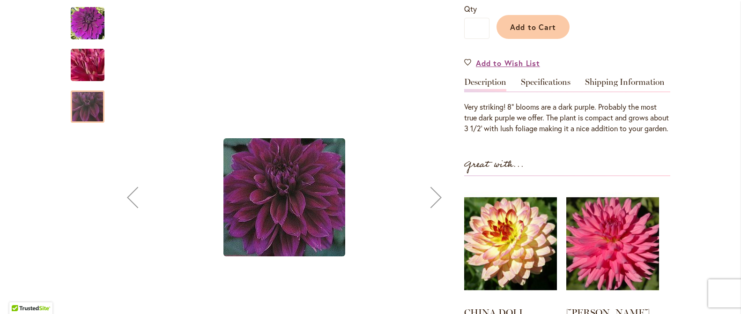
click at [97, 75] on img "Thomas Edison" at bounding box center [87, 65] width 67 height 51
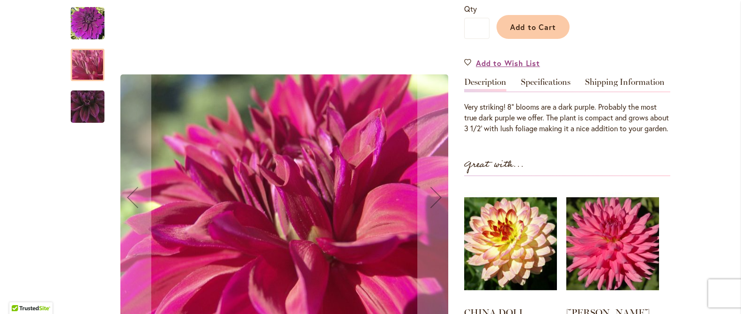
click at [89, 18] on img "Thomas Edison" at bounding box center [88, 24] width 34 height 34
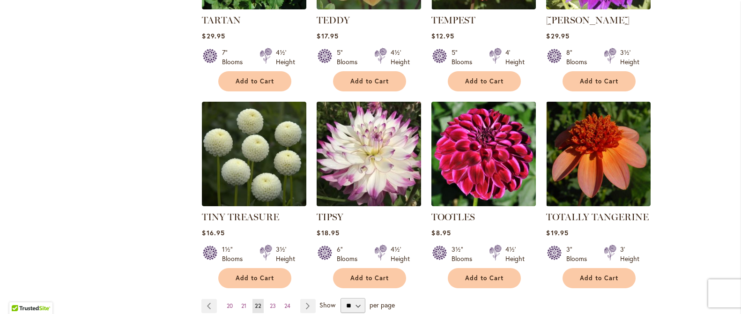
scroll to position [843, 0]
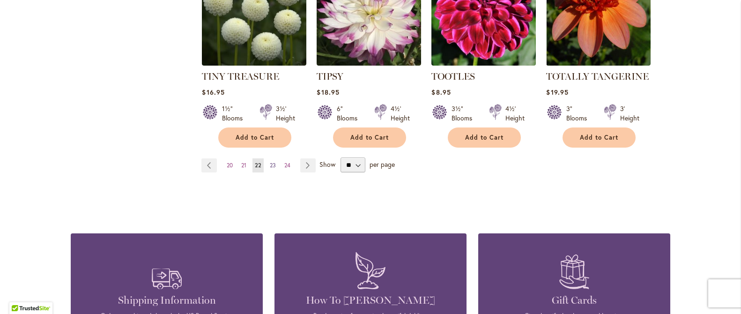
click at [271, 165] on span "23" at bounding box center [273, 165] width 6 height 7
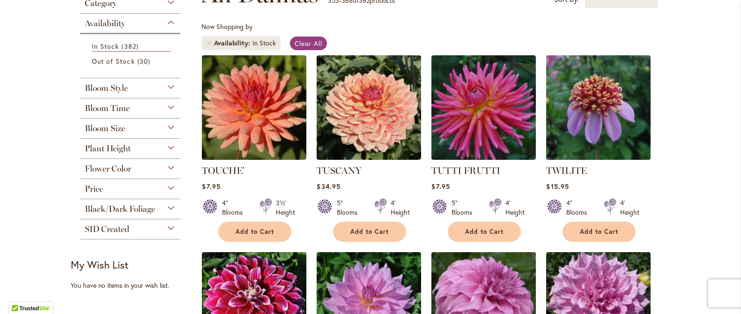
scroll to position [346, 0]
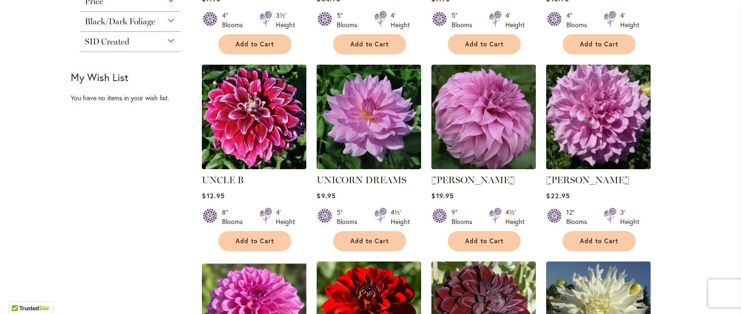
click at [594, 145] on img at bounding box center [599, 117] width 110 height 110
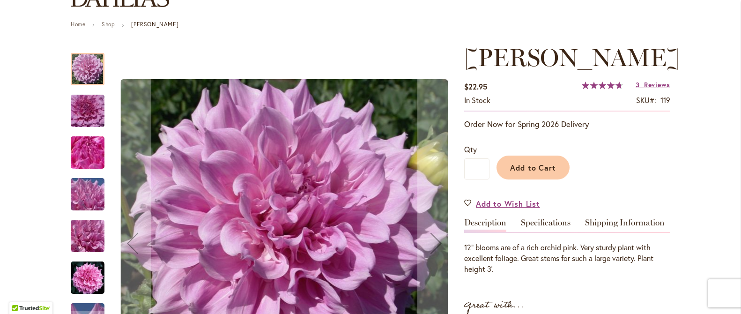
scroll to position [234, 0]
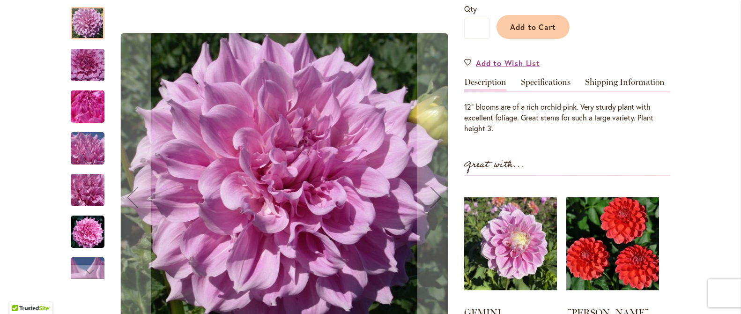
click at [85, 79] on img "Vera Seyfang" at bounding box center [87, 65] width 67 height 45
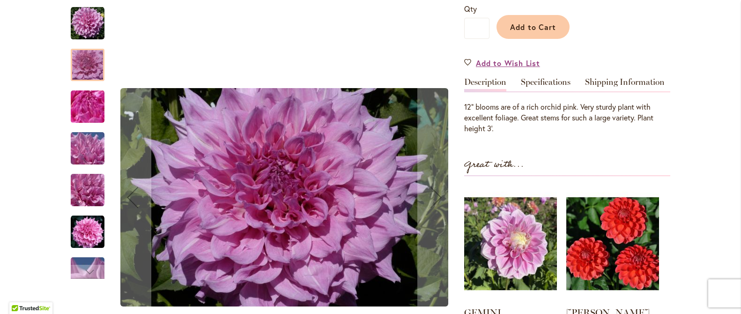
click at [93, 118] on img "Vera Seyfang" at bounding box center [87, 106] width 67 height 51
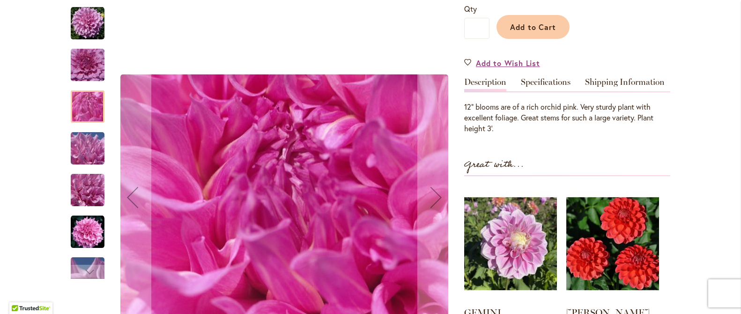
click at [89, 169] on img "Vera Seyfang" at bounding box center [87, 148] width 67 height 51
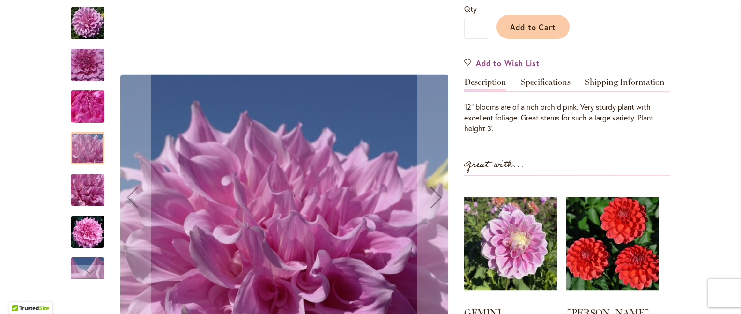
click at [91, 196] on img "Vera Seyfang" at bounding box center [87, 190] width 67 height 51
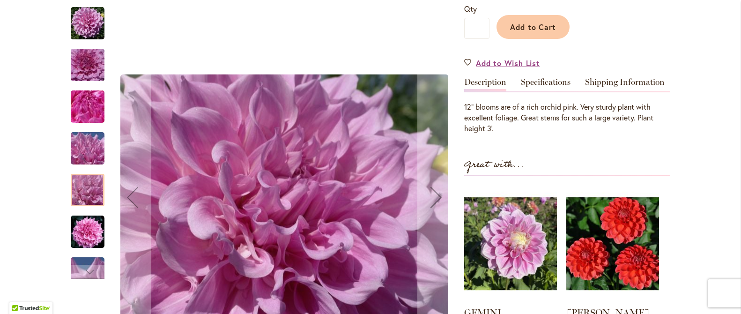
click at [96, 242] on img "Vera Seyfang" at bounding box center [88, 232] width 34 height 34
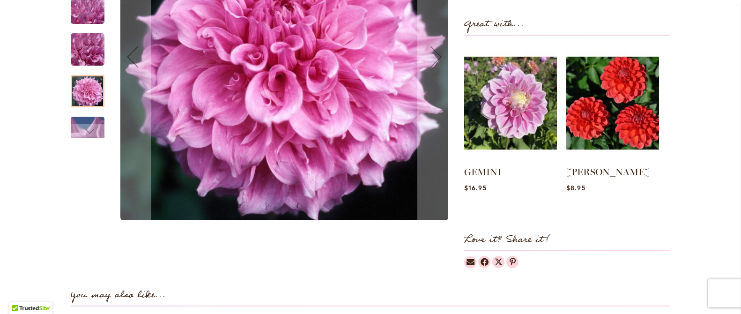
scroll to position [281, 0]
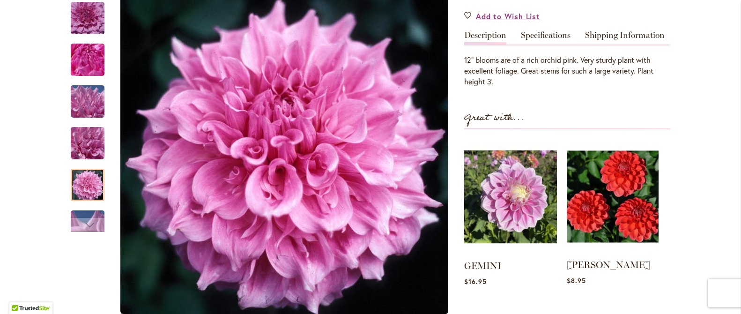
click at [631, 214] on img at bounding box center [613, 196] width 92 height 115
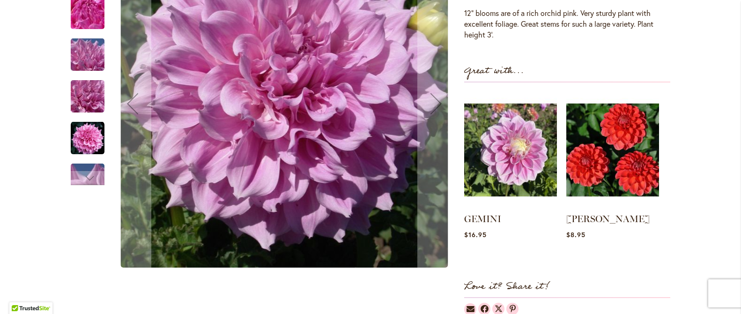
scroll to position [94, 0]
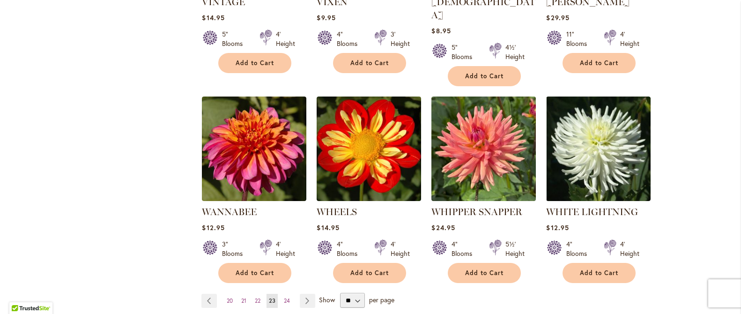
scroll to position [861, 0]
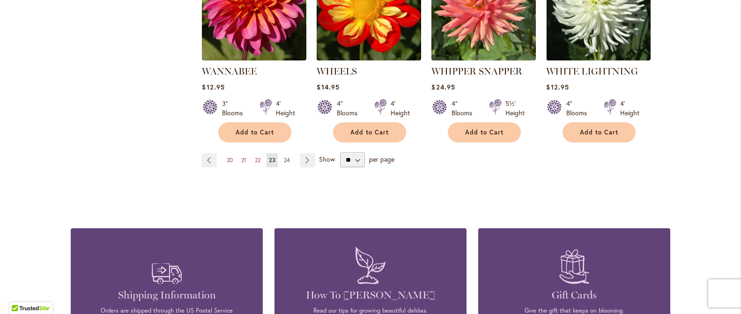
click at [284, 156] on span "24" at bounding box center [287, 159] width 6 height 7
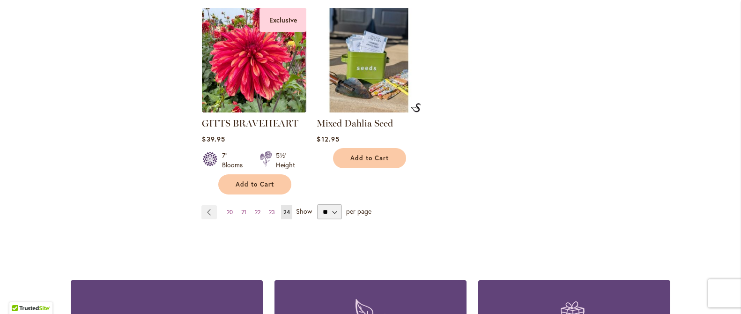
scroll to position [421, 0]
